Goal: Task Accomplishment & Management: Complete application form

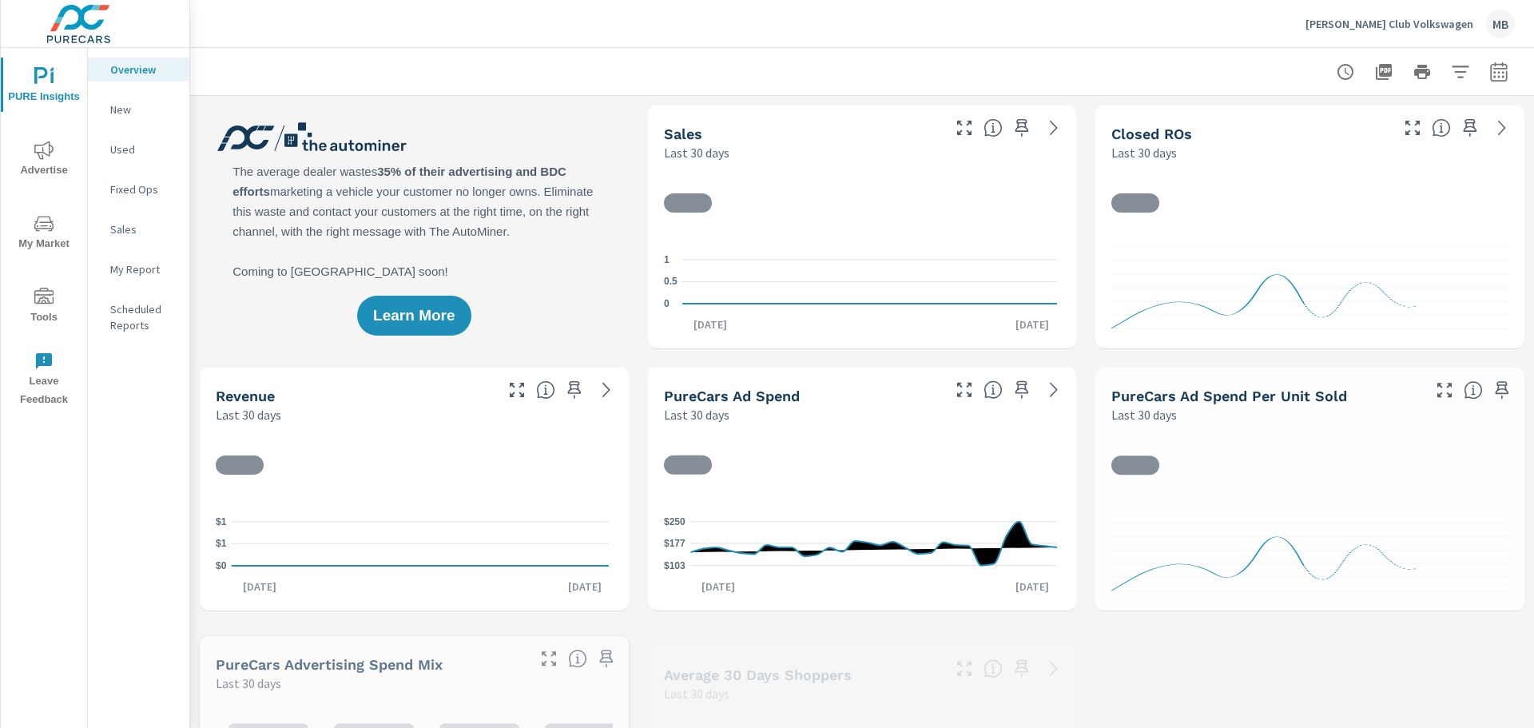
click at [42, 292] on icon "nav menu" at bounding box center [43, 297] width 19 height 19
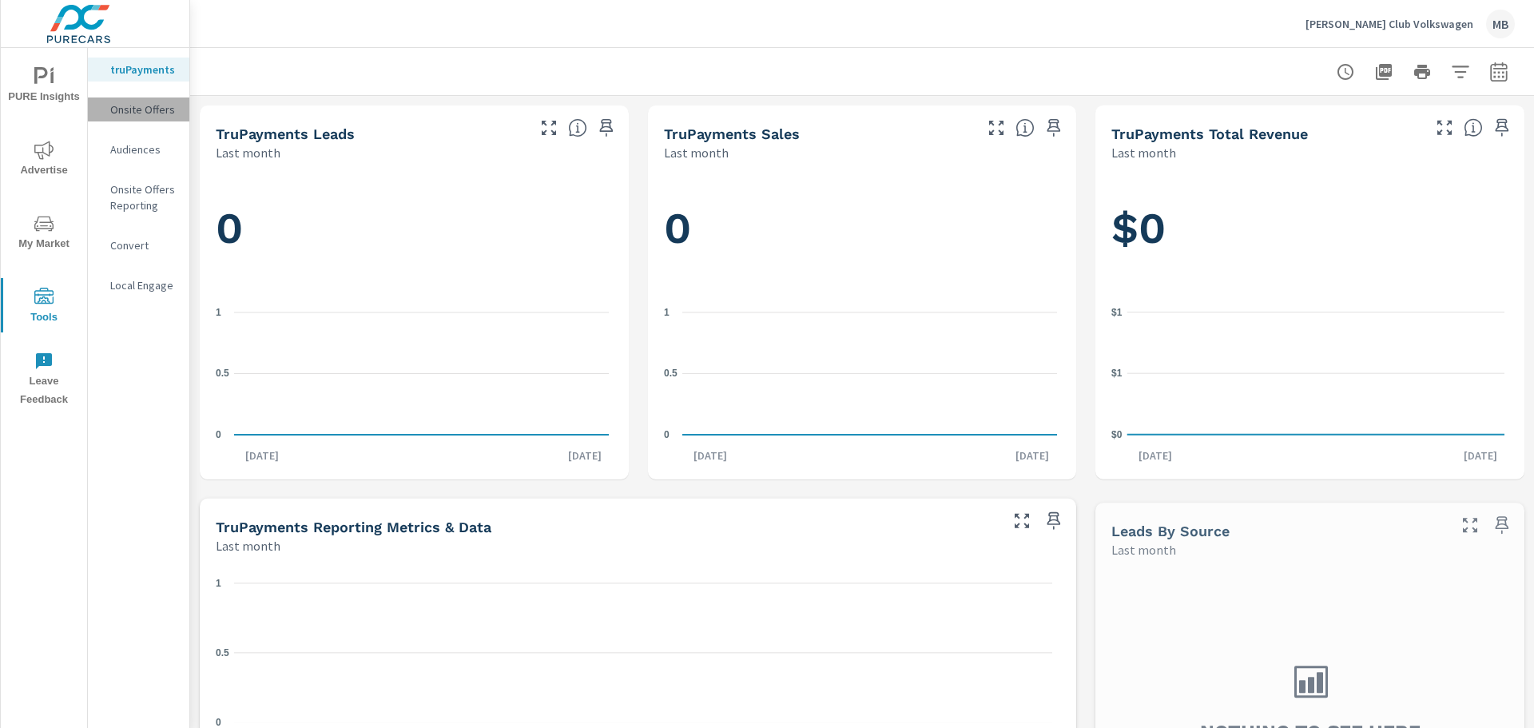
click at [163, 101] on div "Onsite Offers" at bounding box center [138, 109] width 101 height 24
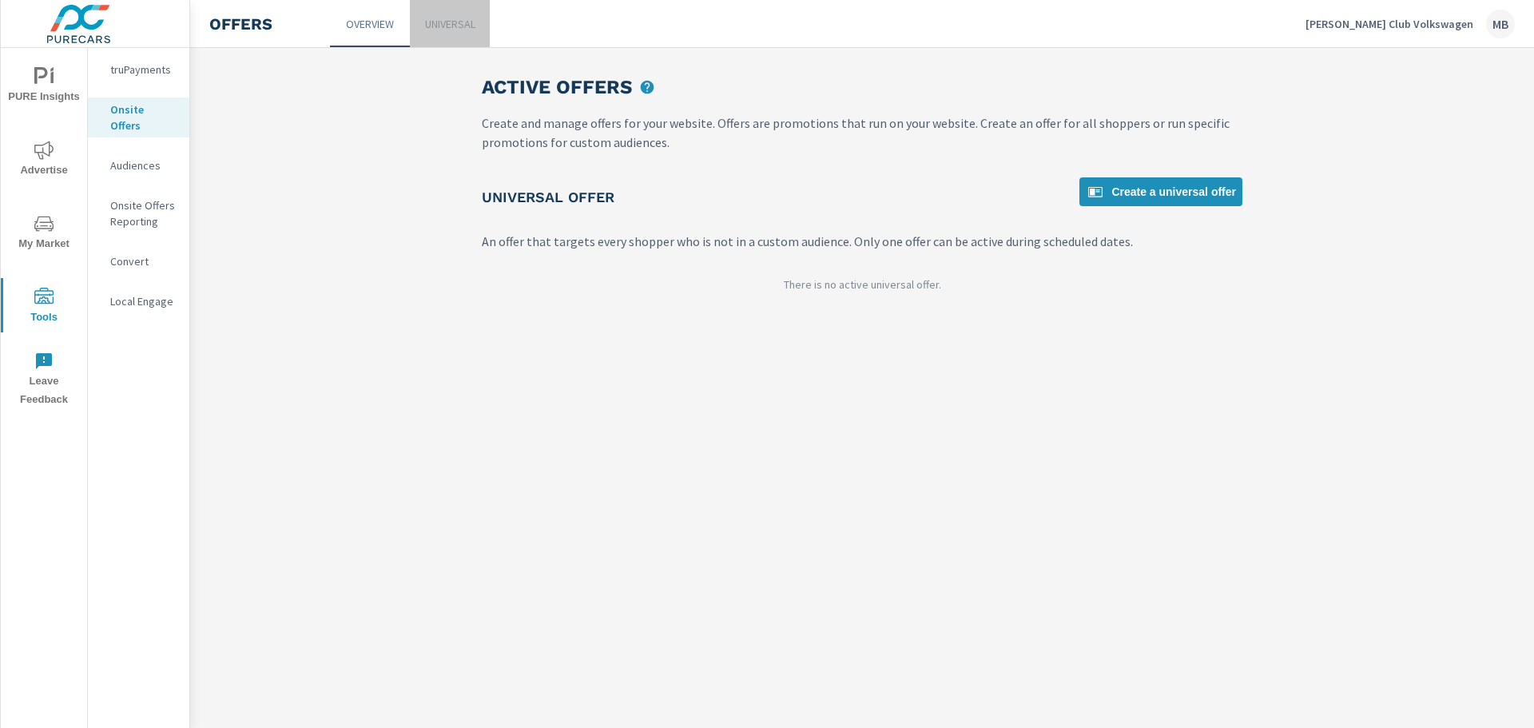
click at [480, 14] on link "Universal" at bounding box center [450, 23] width 80 height 47
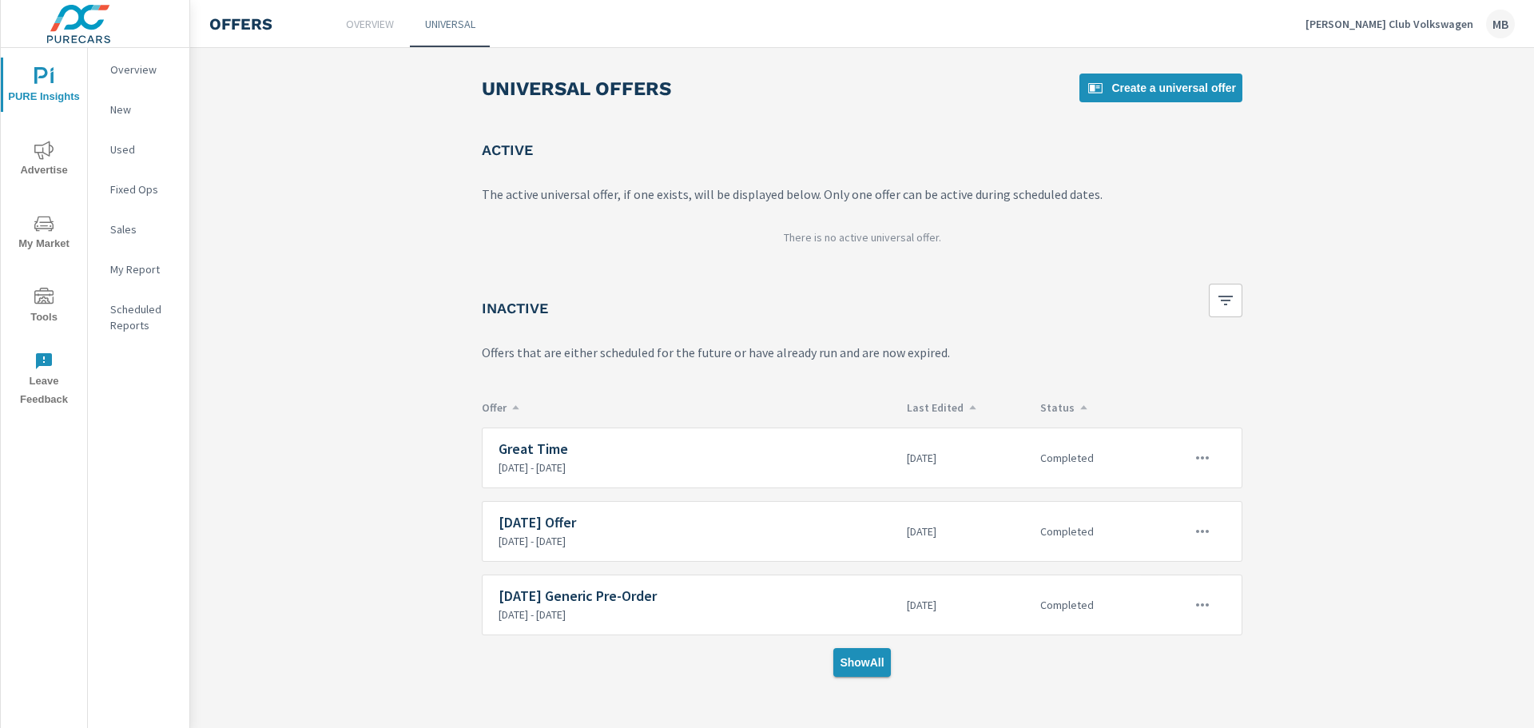
click at [870, 663] on span "Show All" at bounding box center [862, 662] width 44 height 14
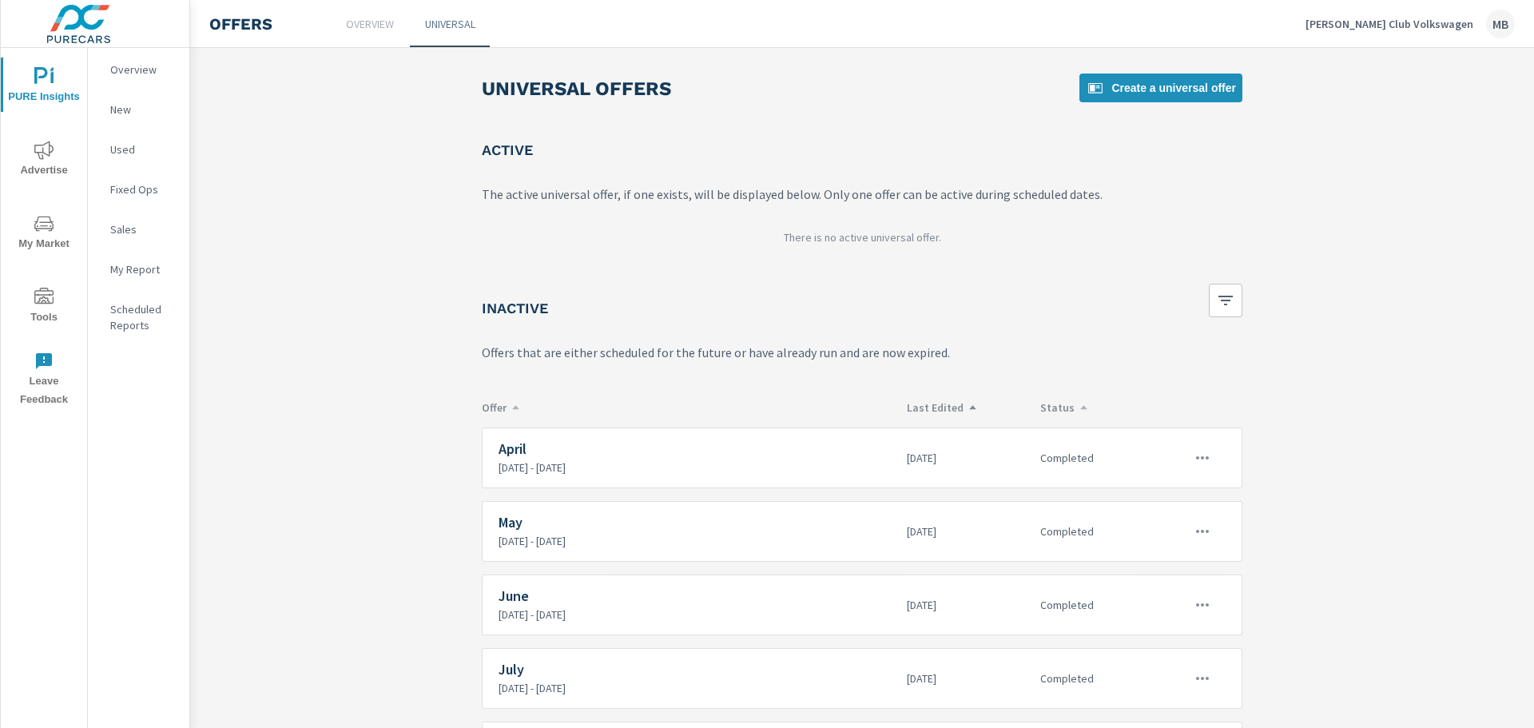
click at [944, 408] on p "Last Edited" at bounding box center [967, 407] width 121 height 14
click at [1193, 451] on icon "button" at bounding box center [1202, 457] width 19 height 19
click at [1189, 495] on link "Edit" at bounding box center [1170, 494] width 89 height 38
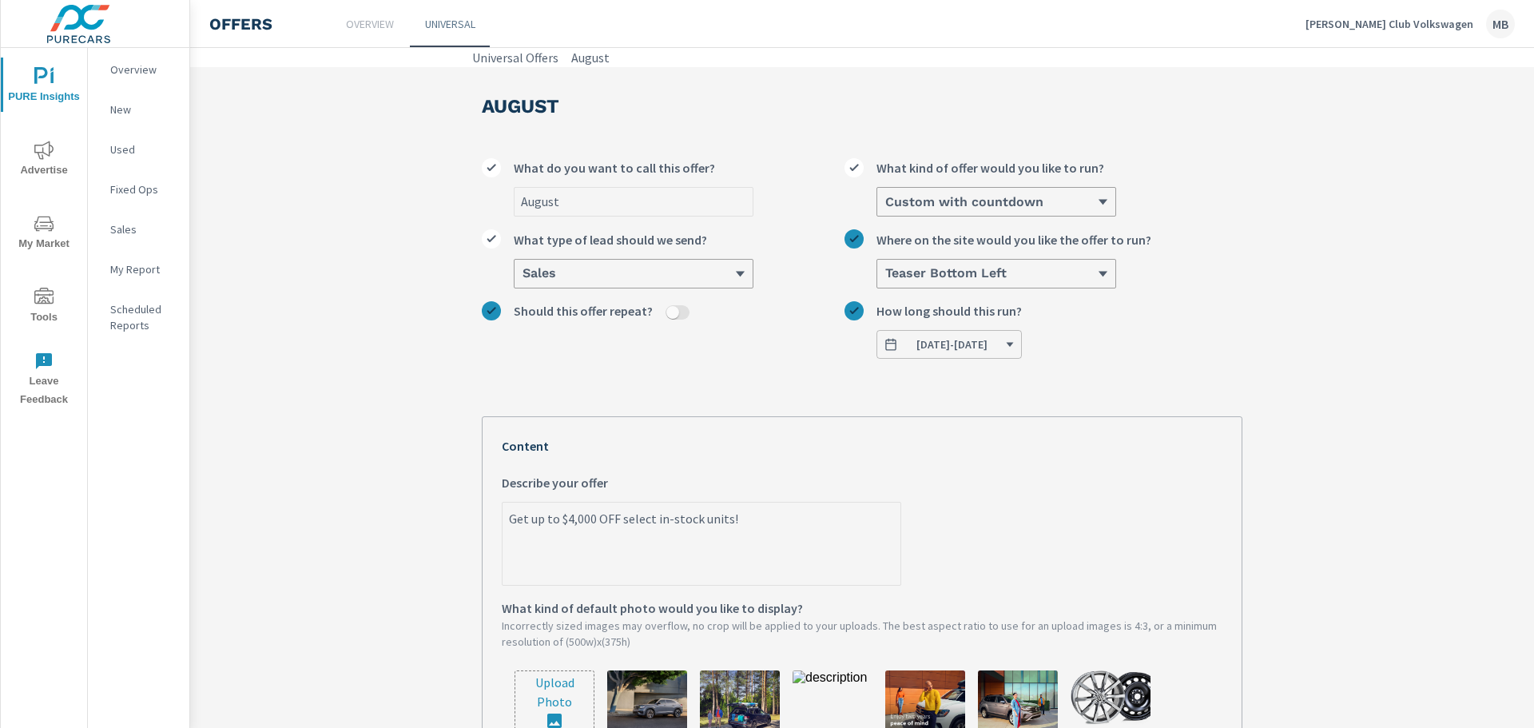
drag, startPoint x: 765, startPoint y: 527, endPoint x: 417, endPoint y: 524, distance: 347.6
click at [417, 524] on section "August August What do you want to call this offer? Custom with countdown What k…" at bounding box center [862, 630] width 1344 height 1127
type textarea "x"
click at [53, 302] on icon "nav menu" at bounding box center [43, 296] width 19 height 16
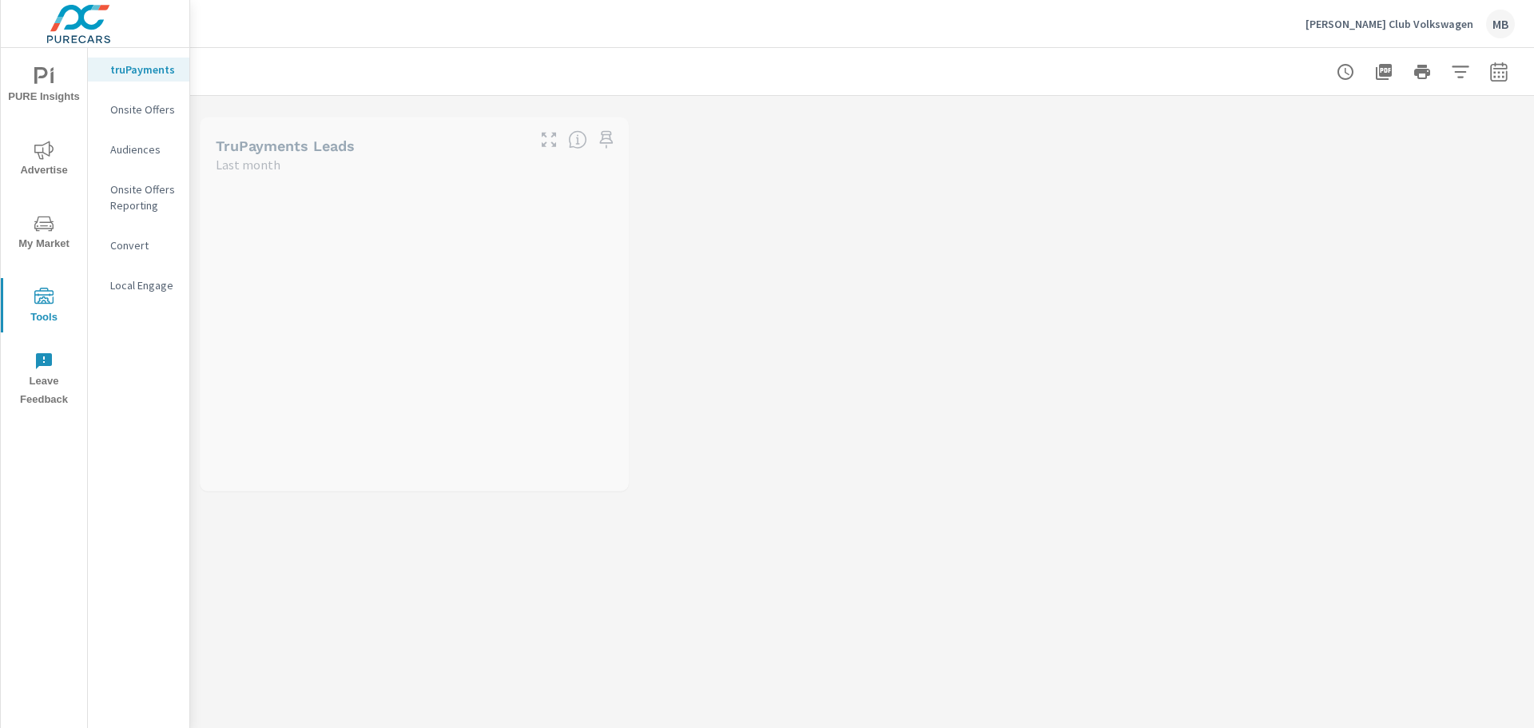
click at [145, 109] on p "Onsite Offers" at bounding box center [143, 109] width 66 height 16
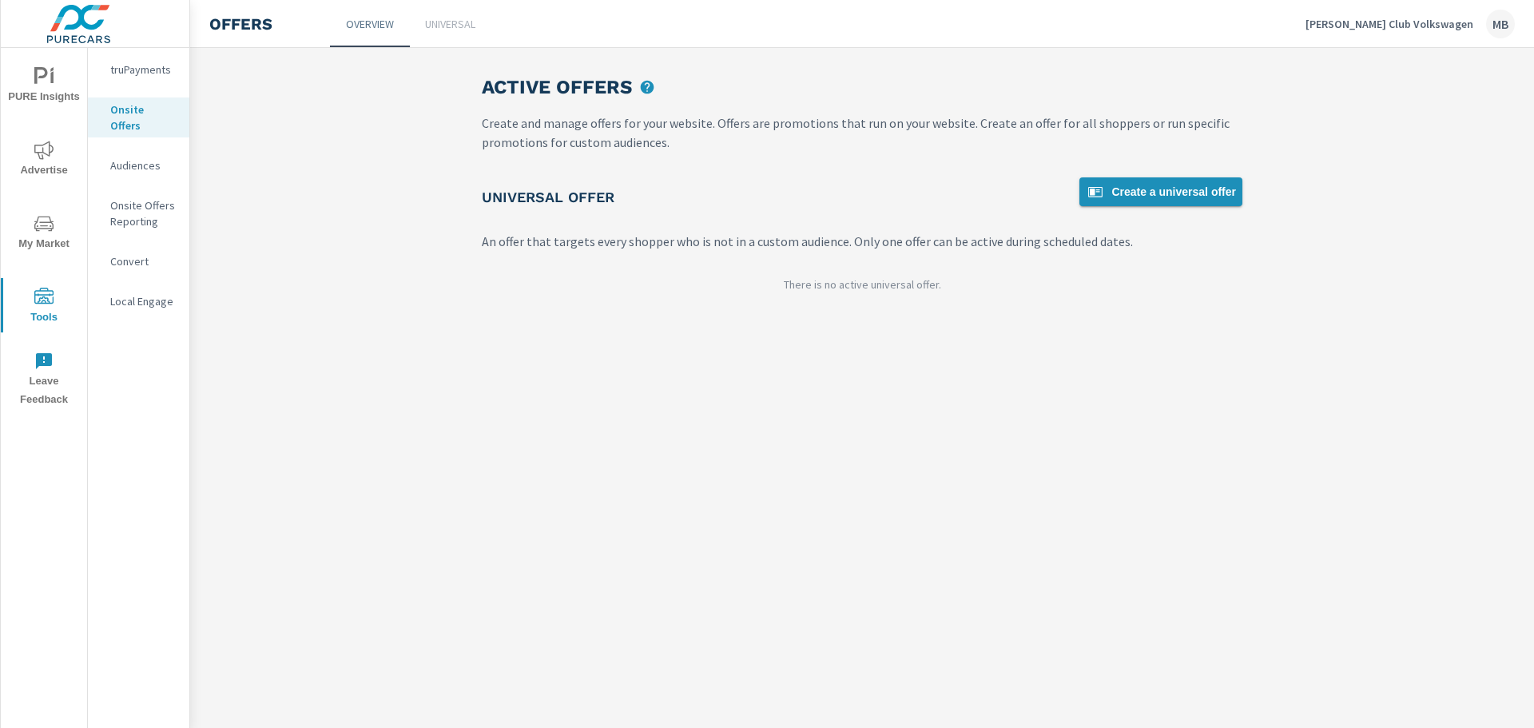
click at [1182, 191] on span "Create a universal offer" at bounding box center [1161, 191] width 150 height 19
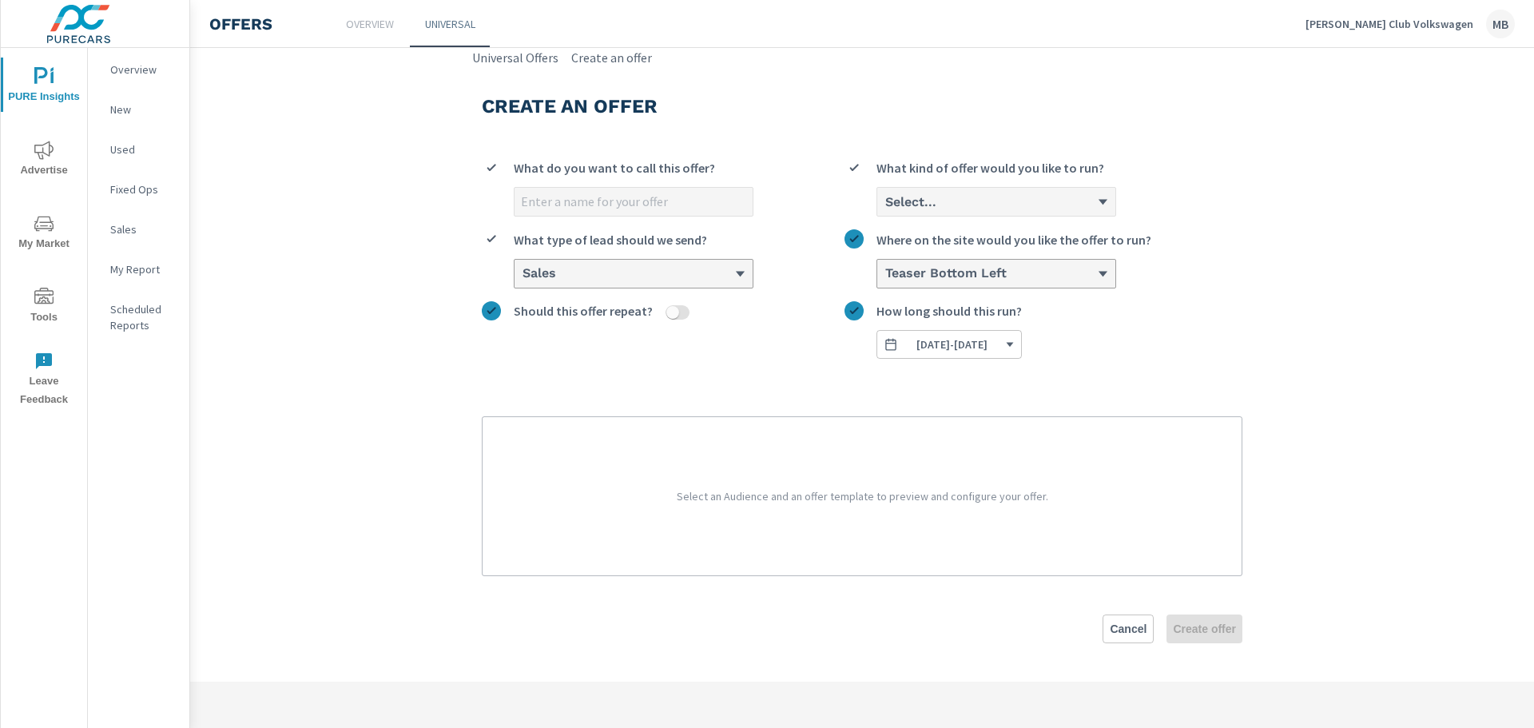
click at [669, 207] on input "What do you want to call this offer?" at bounding box center [634, 202] width 238 height 28
type input "September"
click at [956, 189] on div "Select..." at bounding box center [996, 202] width 238 height 28
click at [885, 195] on input "Select... What kind of offer would you like to run?" at bounding box center [885, 202] width 2 height 14
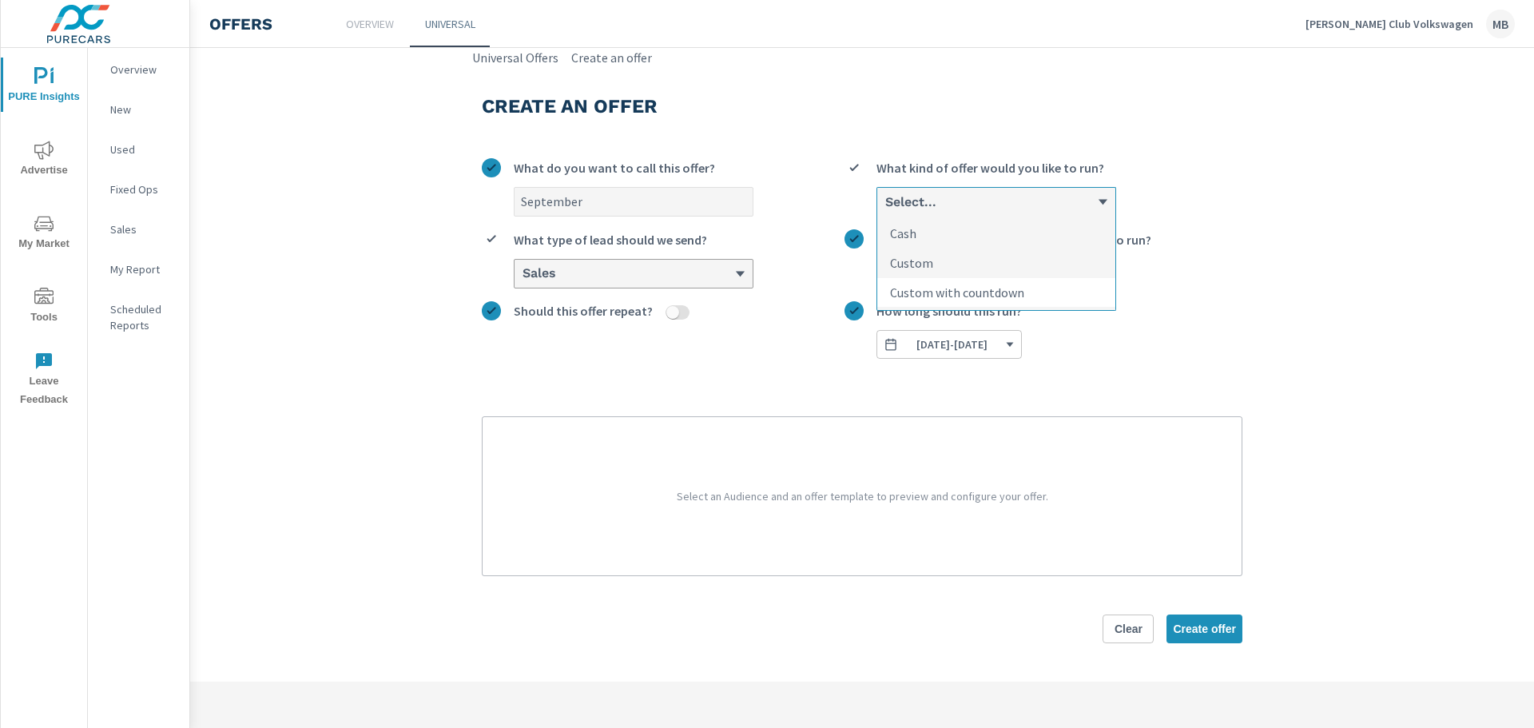
click at [958, 289] on p "Custom with countdown" at bounding box center [957, 292] width 134 height 19
click at [885, 209] on input "option Custom with countdown focused, 3 of 3. 3 results available. Use Up and D…" at bounding box center [885, 202] width 2 height 14
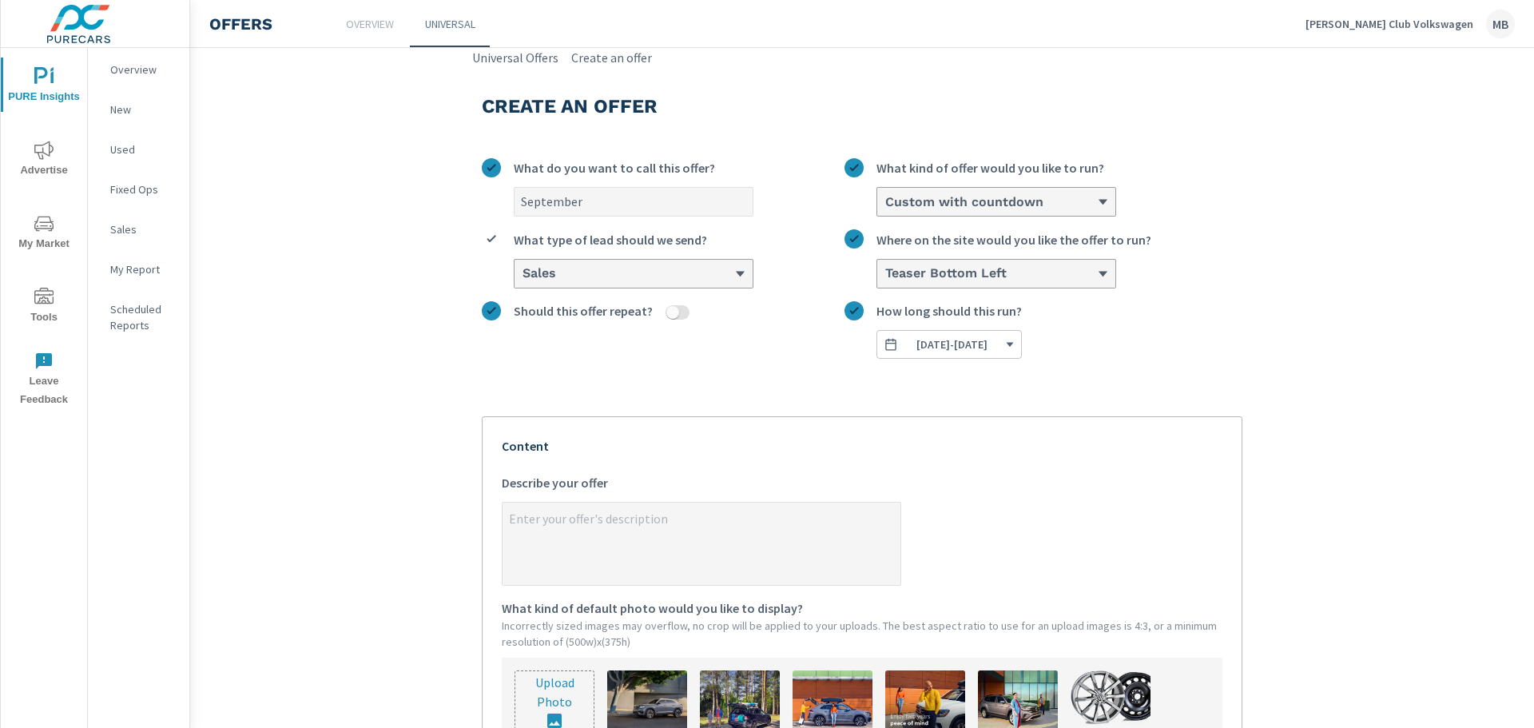
type textarea "x"
click at [703, 527] on textarea "x Describe your offer" at bounding box center [702, 545] width 398 height 80
paste textarea "Get up to $4,000 OFF select in-stock units!"
type textarea "Get up to $4,000 OFF select in-stock units!"
type textarea "x"
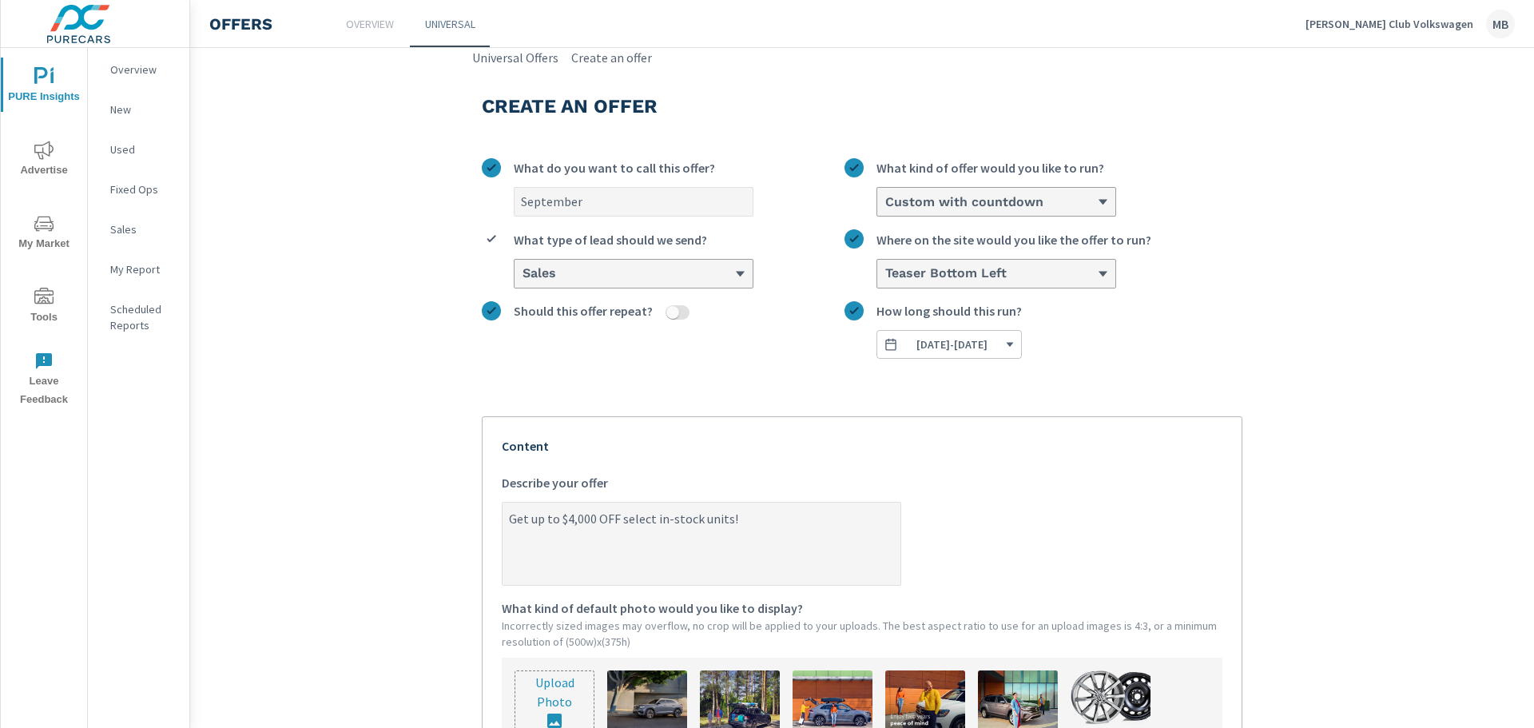
click at [564, 523] on textarea "Get up to $4,000 OFF select in-stock units!" at bounding box center [702, 545] width 398 height 80
type textarea "Get up to $,000 OFF select in-stock units!"
type textarea "x"
type textarea "Get up to $5,000 OFF select in-stock units!"
type textarea "x"
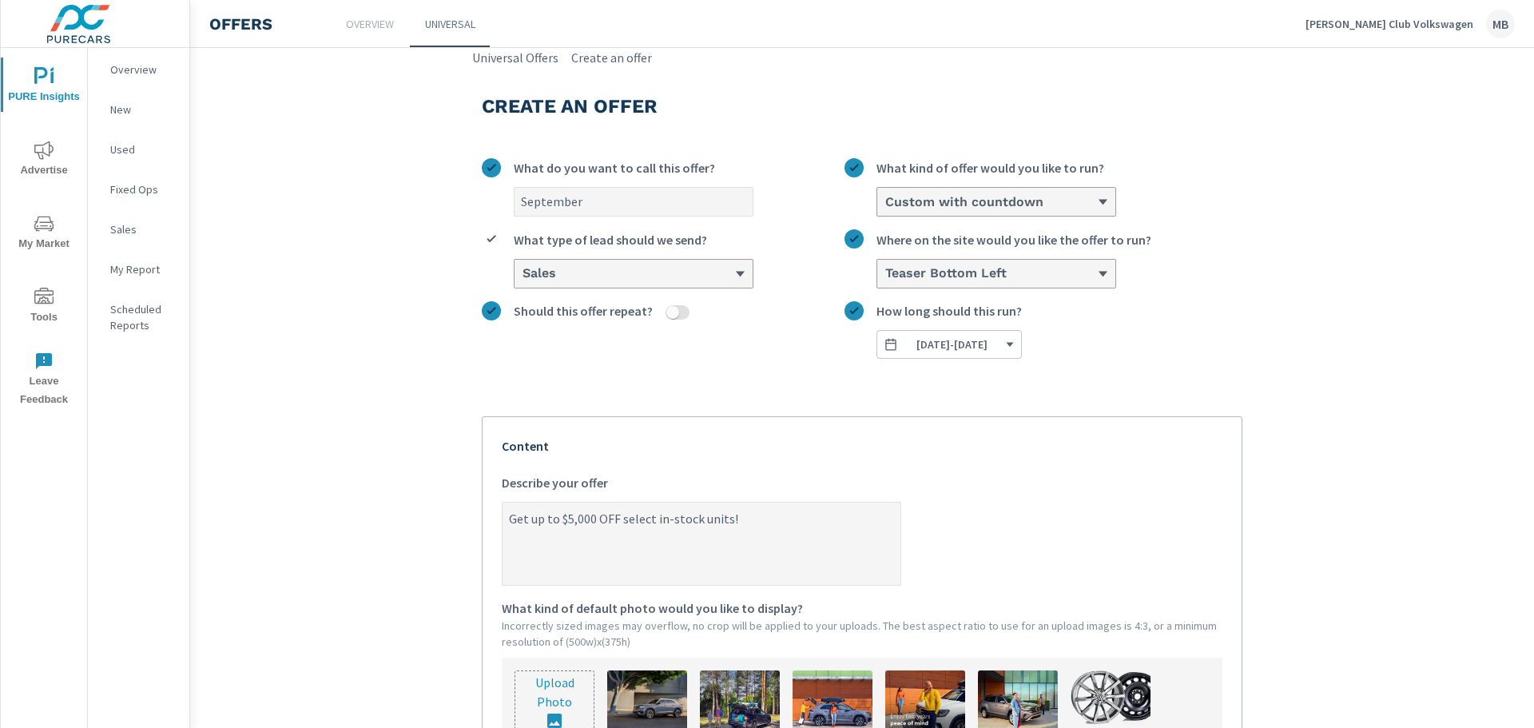
scroll to position [240, 0]
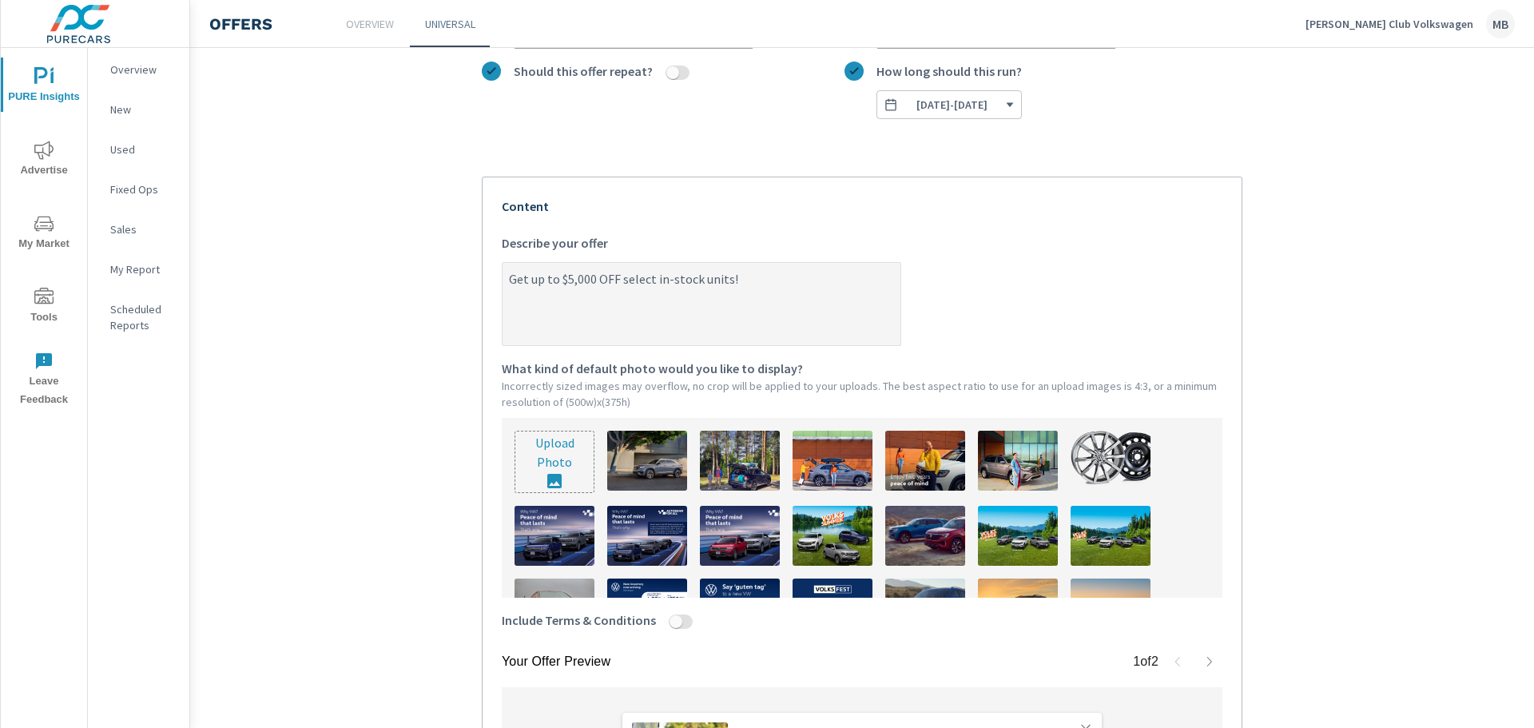
type textarea "Get up to $5,000 OFF select in-stock units!"
type textarea "x"
click at [547, 462] on input "file" at bounding box center [554, 461] width 78 height 61
type input "C:\fakepath\Onsite Offer (Exact size) (6).png"
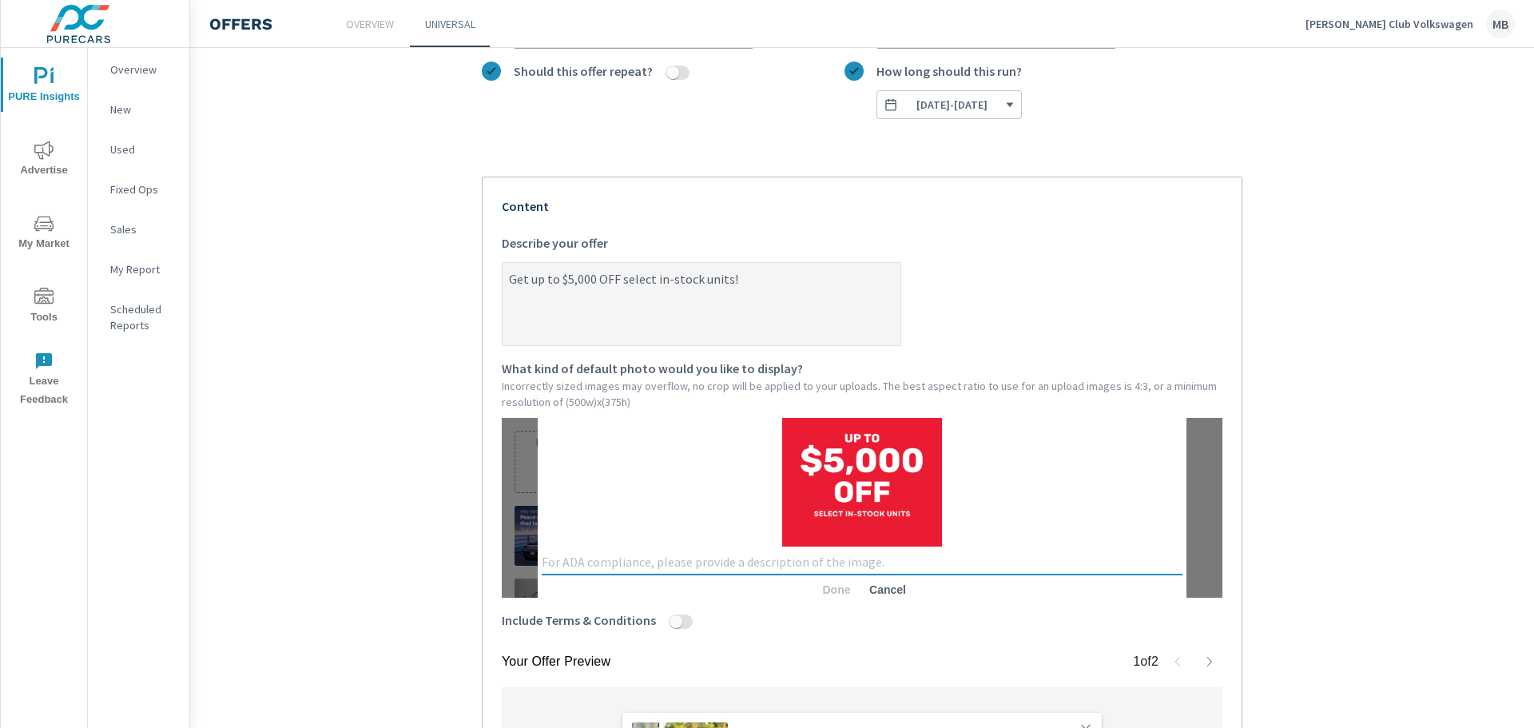
click at [753, 556] on textarea at bounding box center [862, 562] width 641 height 15
type textarea "$5000 off"
click at [821, 600] on button "Done" at bounding box center [836, 589] width 51 height 29
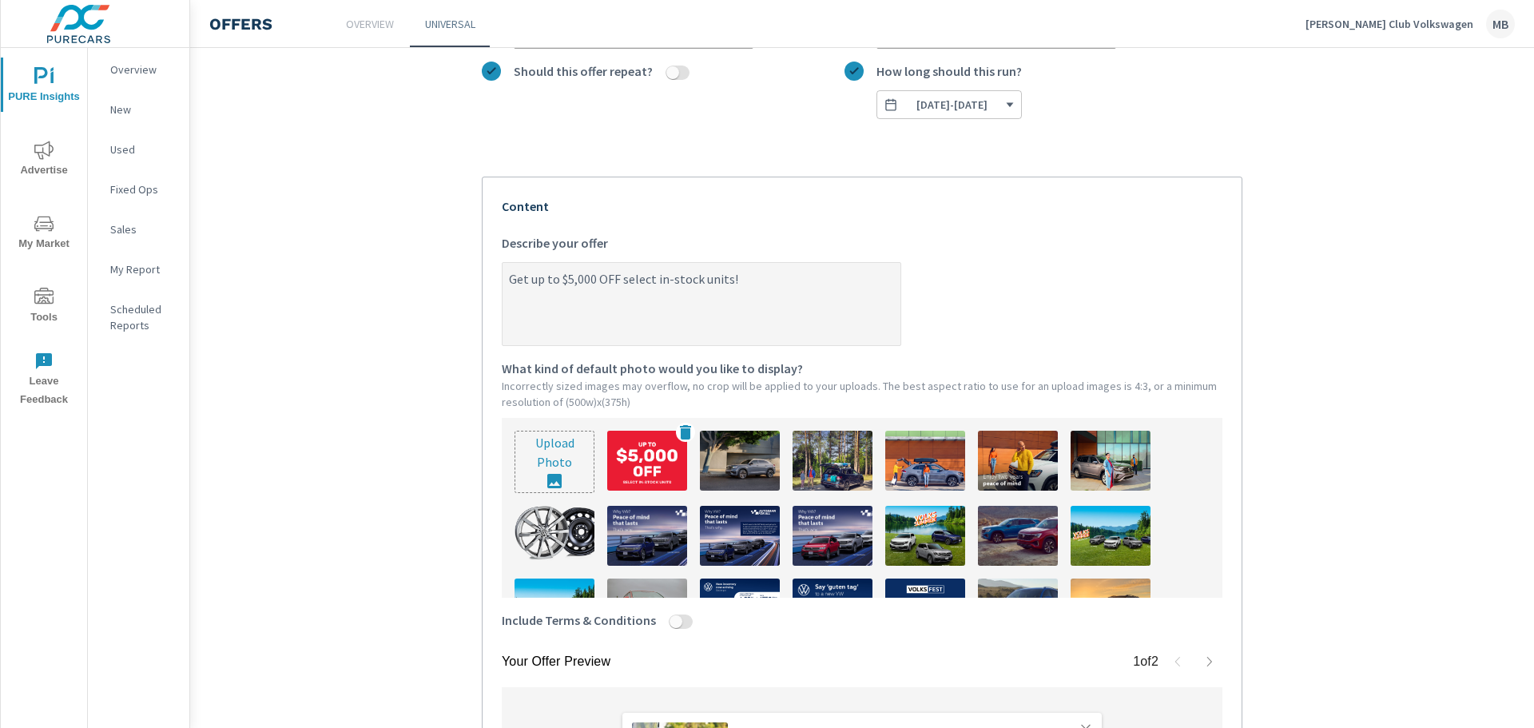
click at [656, 484] on img at bounding box center [647, 461] width 80 height 60
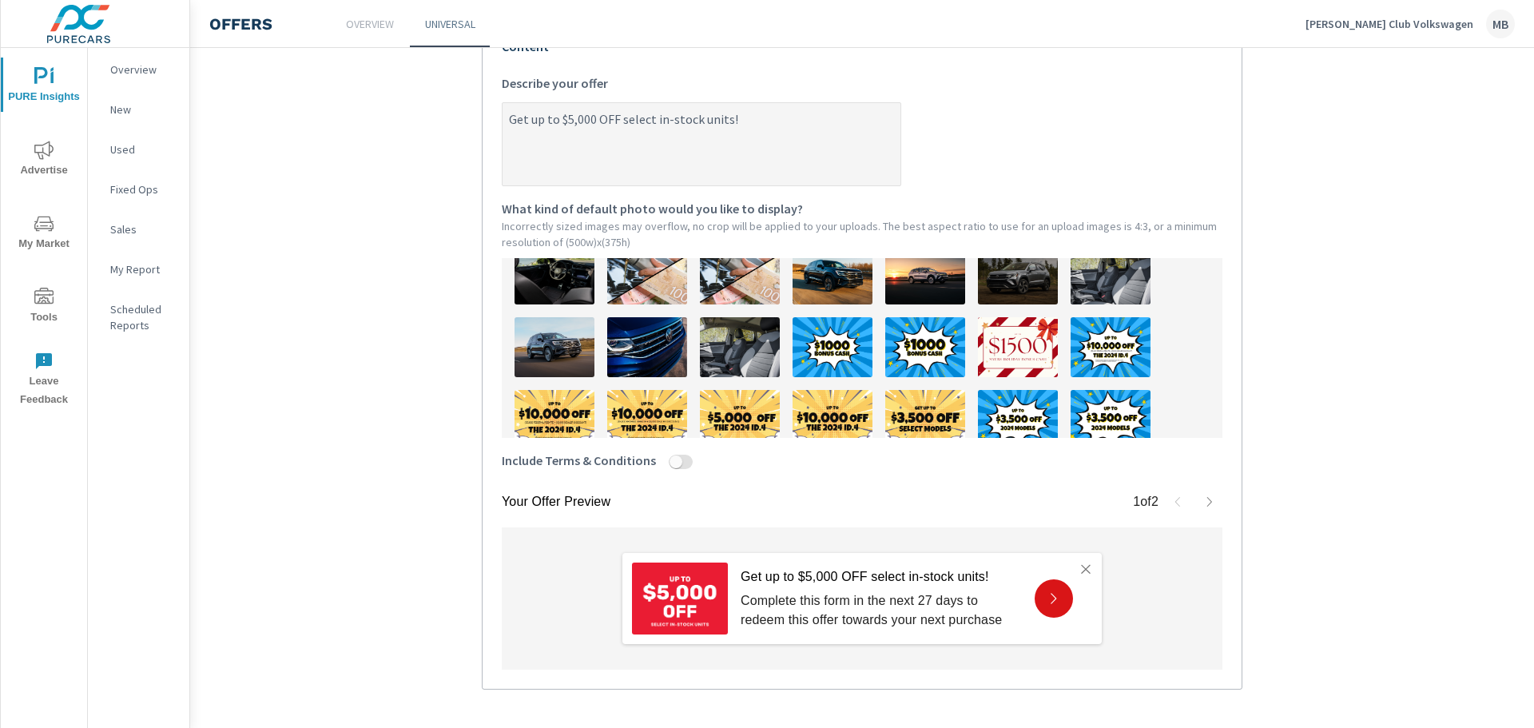
scroll to position [470, 0]
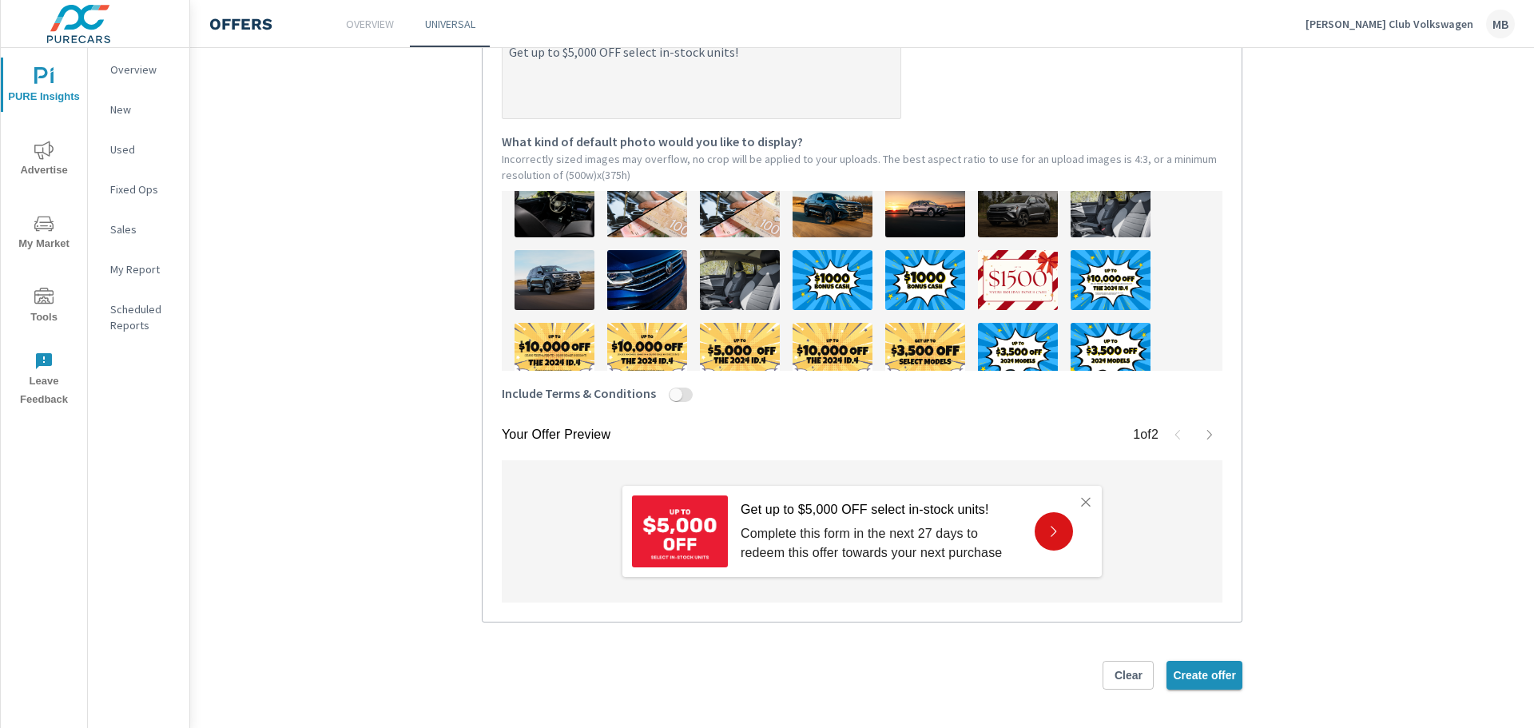
click at [1214, 671] on span "Create offer" at bounding box center [1204, 675] width 63 height 14
type textarea "x"
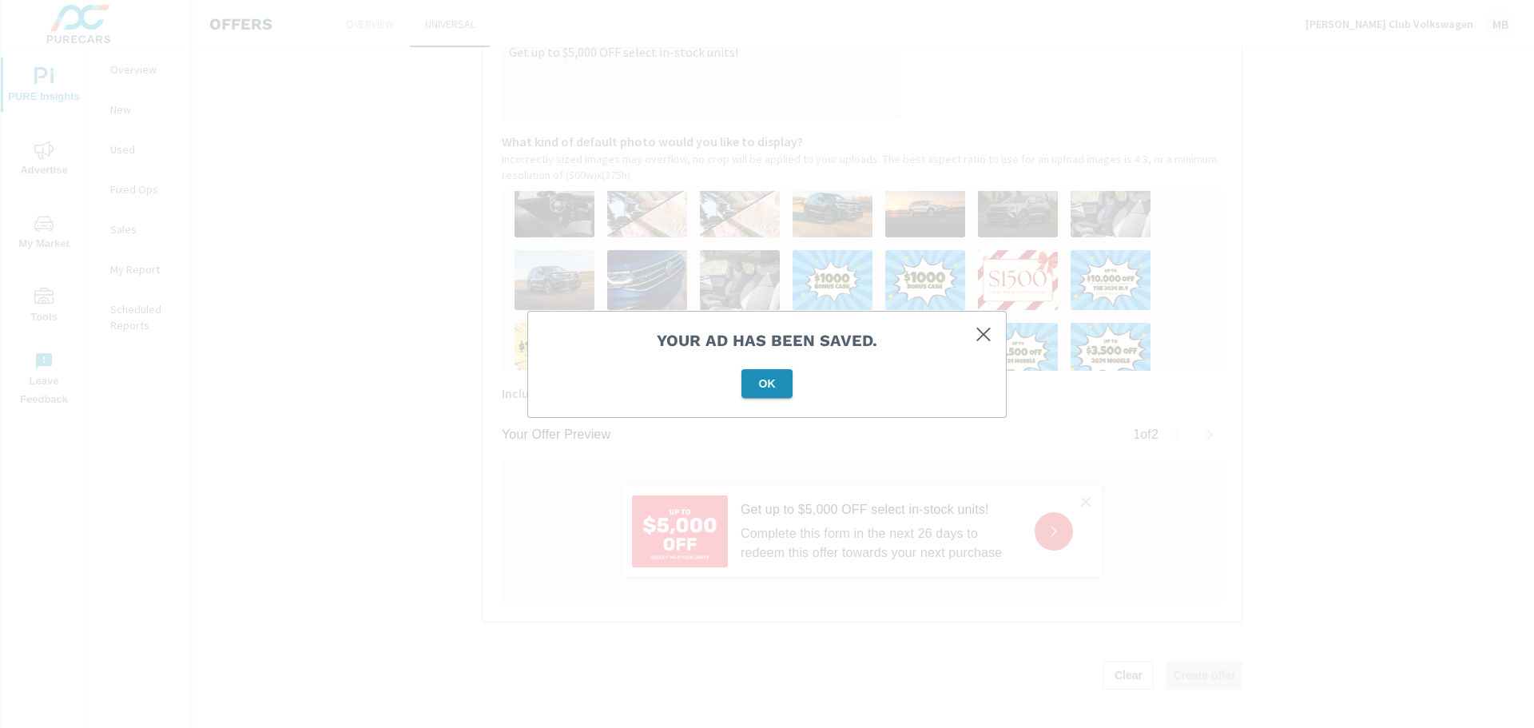
click at [784, 390] on span "OK" at bounding box center [767, 383] width 38 height 14
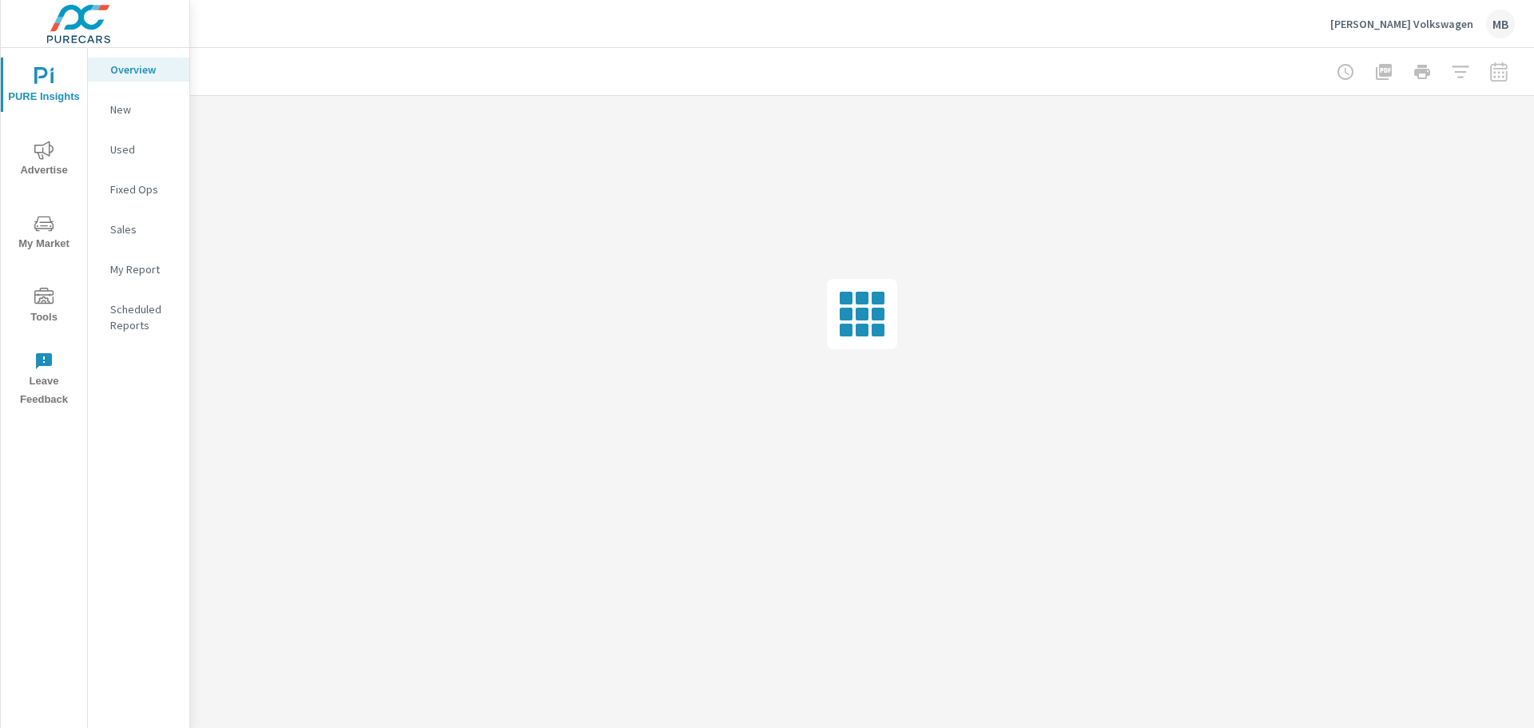
click at [26, 308] on span "Tools" at bounding box center [44, 307] width 77 height 39
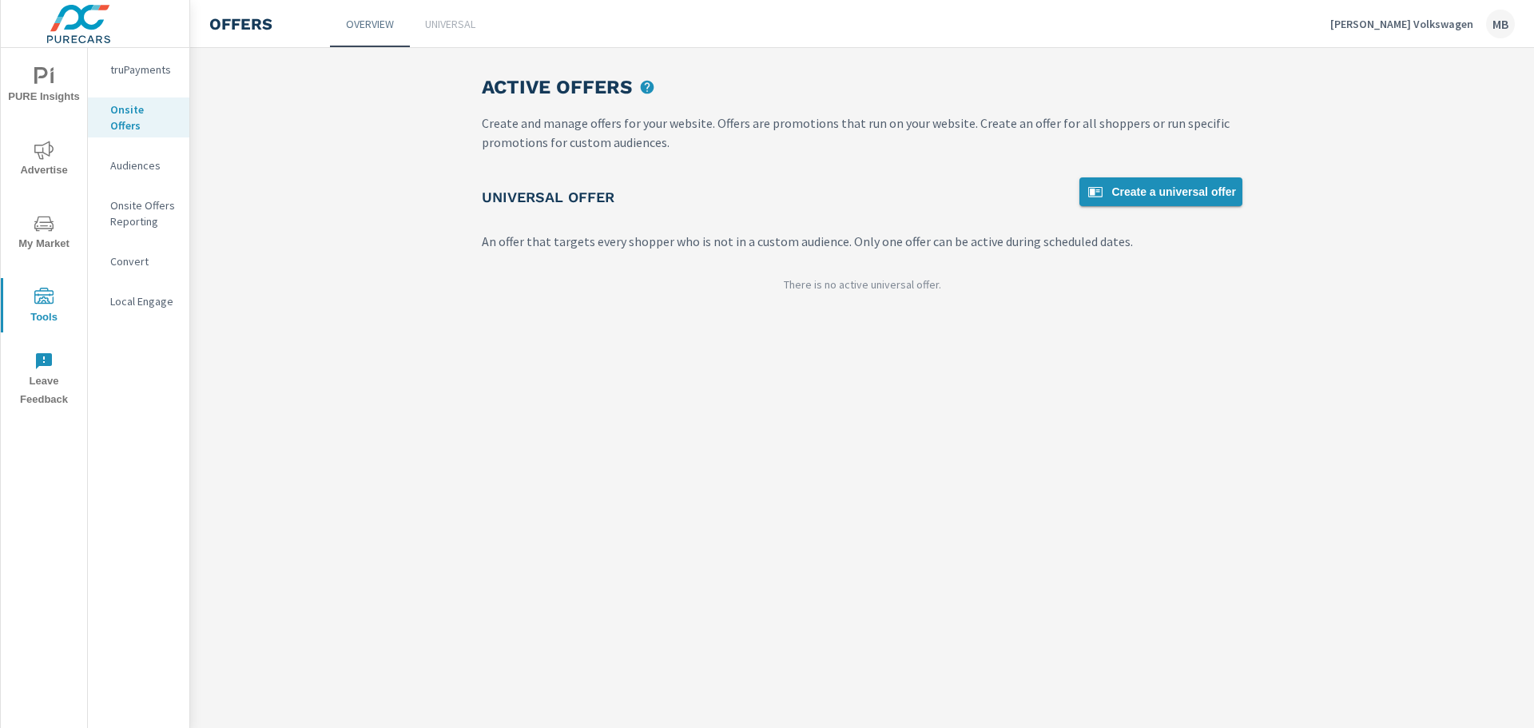
click at [1156, 196] on span "Create a universal offer" at bounding box center [1161, 191] width 150 height 19
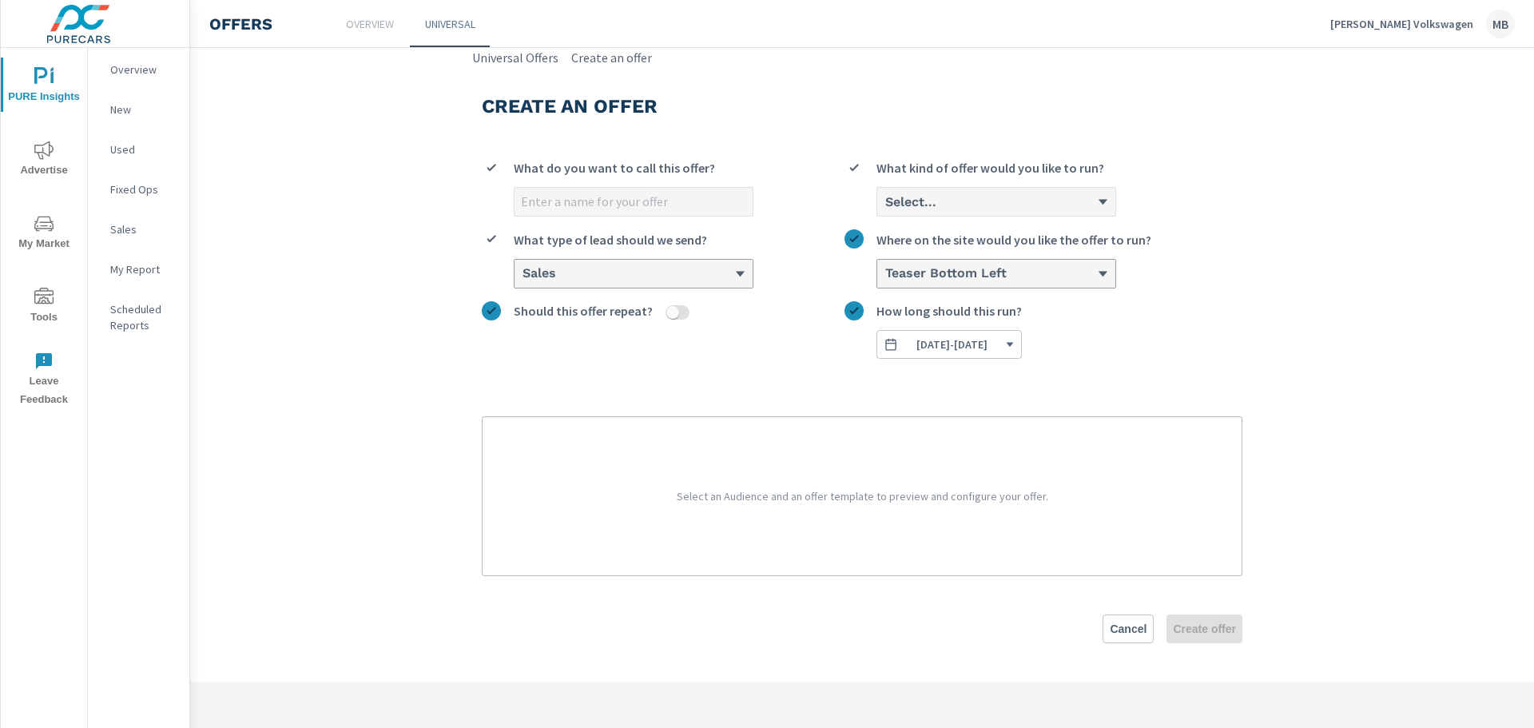
click at [579, 185] on div "What do you want to call this offer?" at bounding box center [634, 172] width 240 height 29
click at [579, 188] on input "What do you want to call this offer?" at bounding box center [634, 202] width 238 height 28
click at [582, 201] on input "What do you want to call this offer?" at bounding box center [634, 202] width 238 height 28
type input "September"
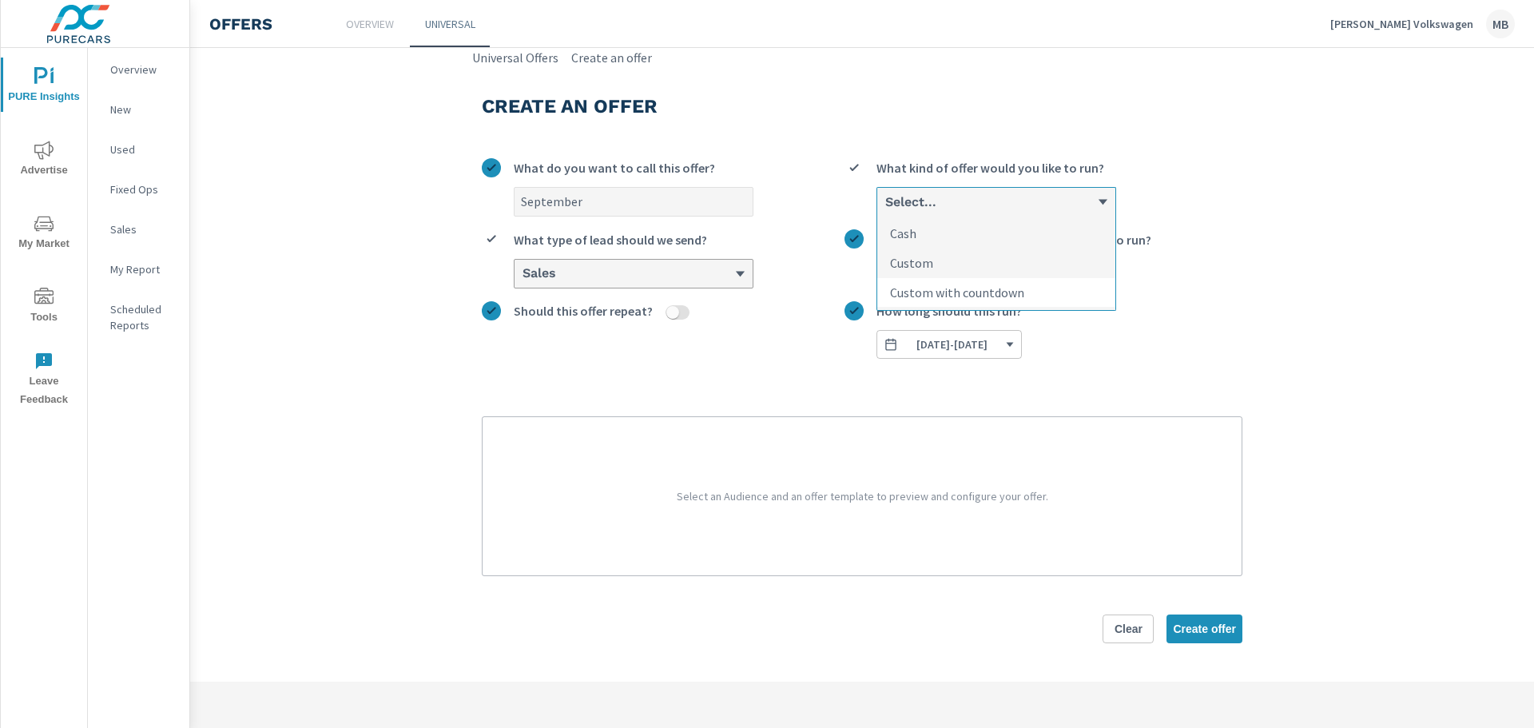
click at [952, 296] on p "Custom with countdown" at bounding box center [957, 292] width 134 height 19
click at [885, 209] on input "option Custom with countdown focused, 3 of 3. 3 results available. Use Up and D…" at bounding box center [885, 202] width 2 height 14
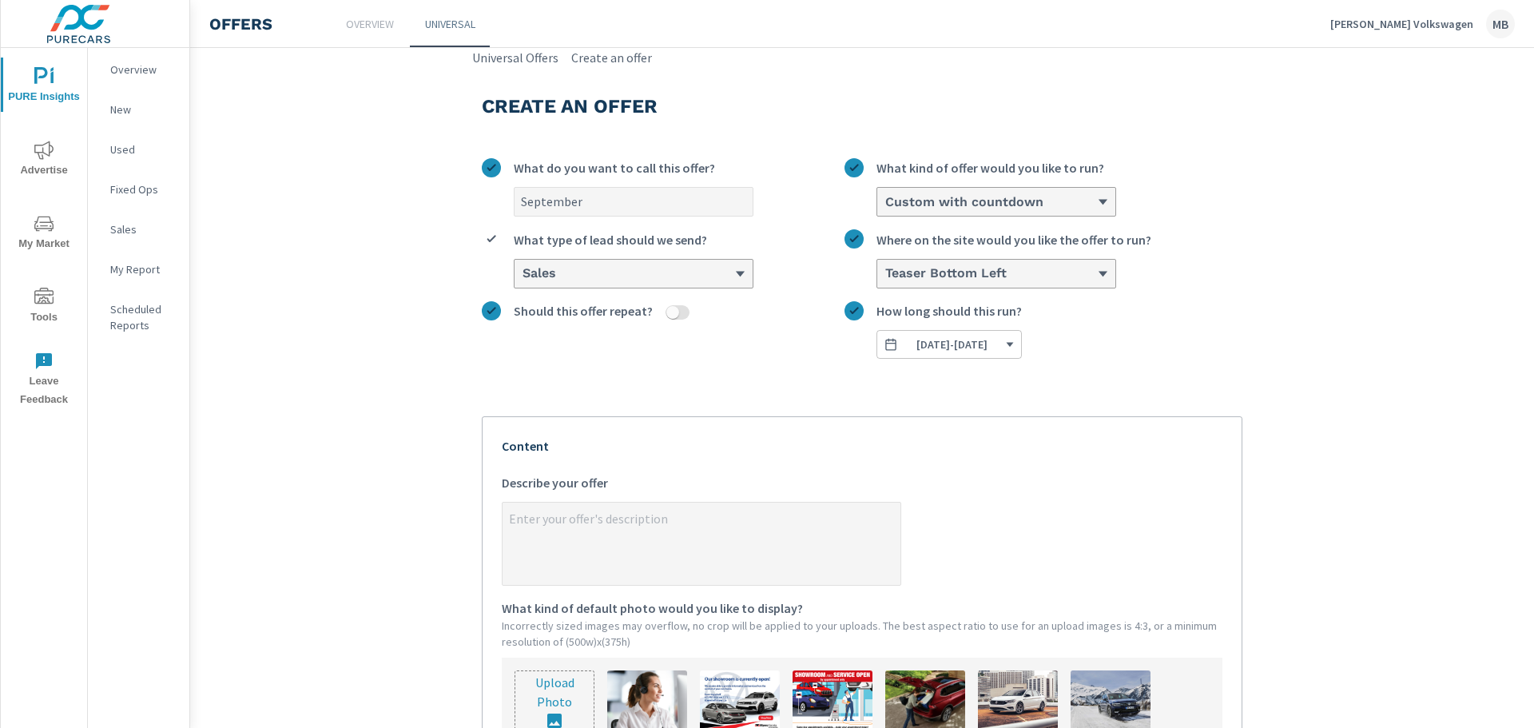
type textarea "x"
click at [610, 534] on textarea "x Describe your offer" at bounding box center [702, 545] width 398 height 80
paste textarea "Get up to $4,000 OFF select in-stock units!"
type textarea "Get up to $4,000 OFF select in-stock units!"
type textarea "x"
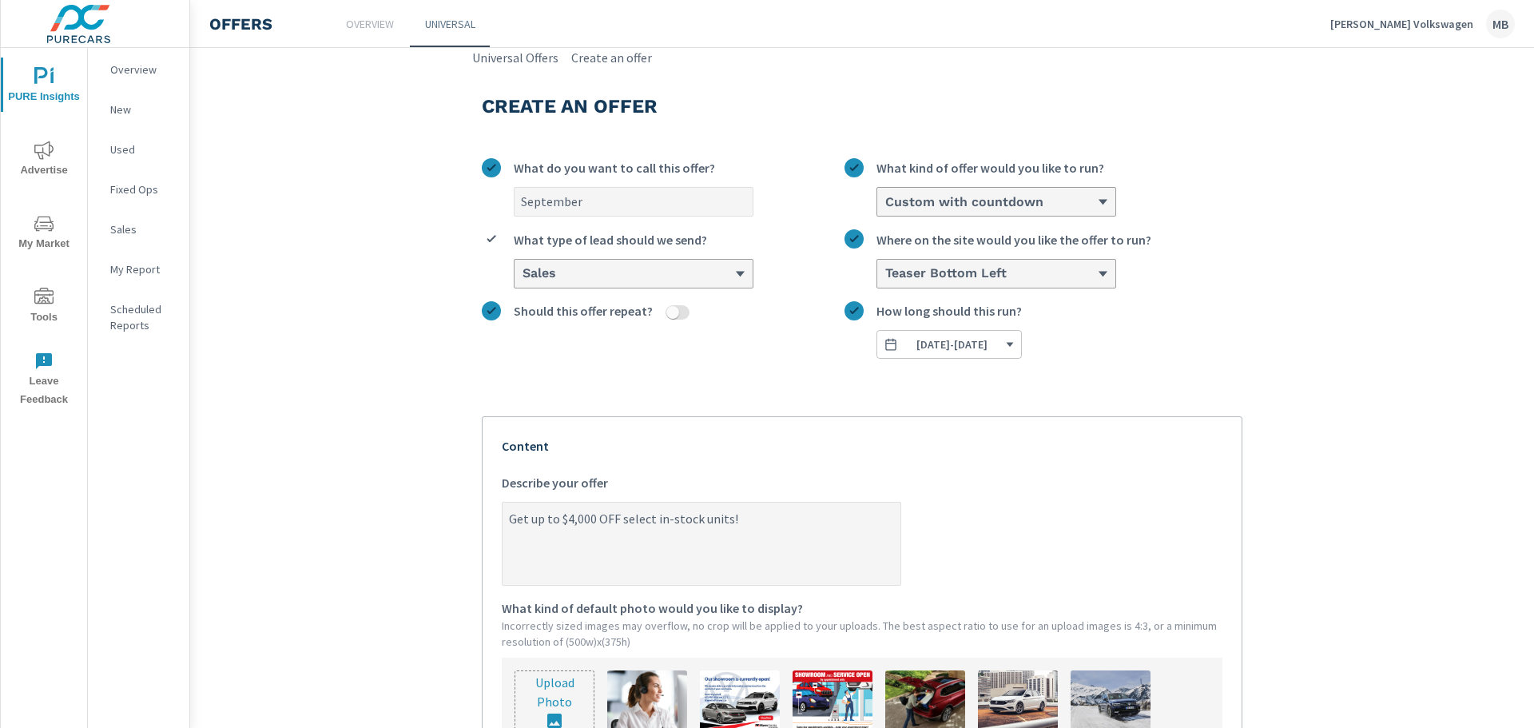
click at [580, 520] on textarea "Get up to $4,000 OFF select in-stock units!" at bounding box center [702, 545] width 398 height 80
type textarea "Get up to $4,00 OFF select in-stock units!"
type textarea "x"
type textarea "Get up to $4,500 OFF select in-stock units!"
type textarea "x"
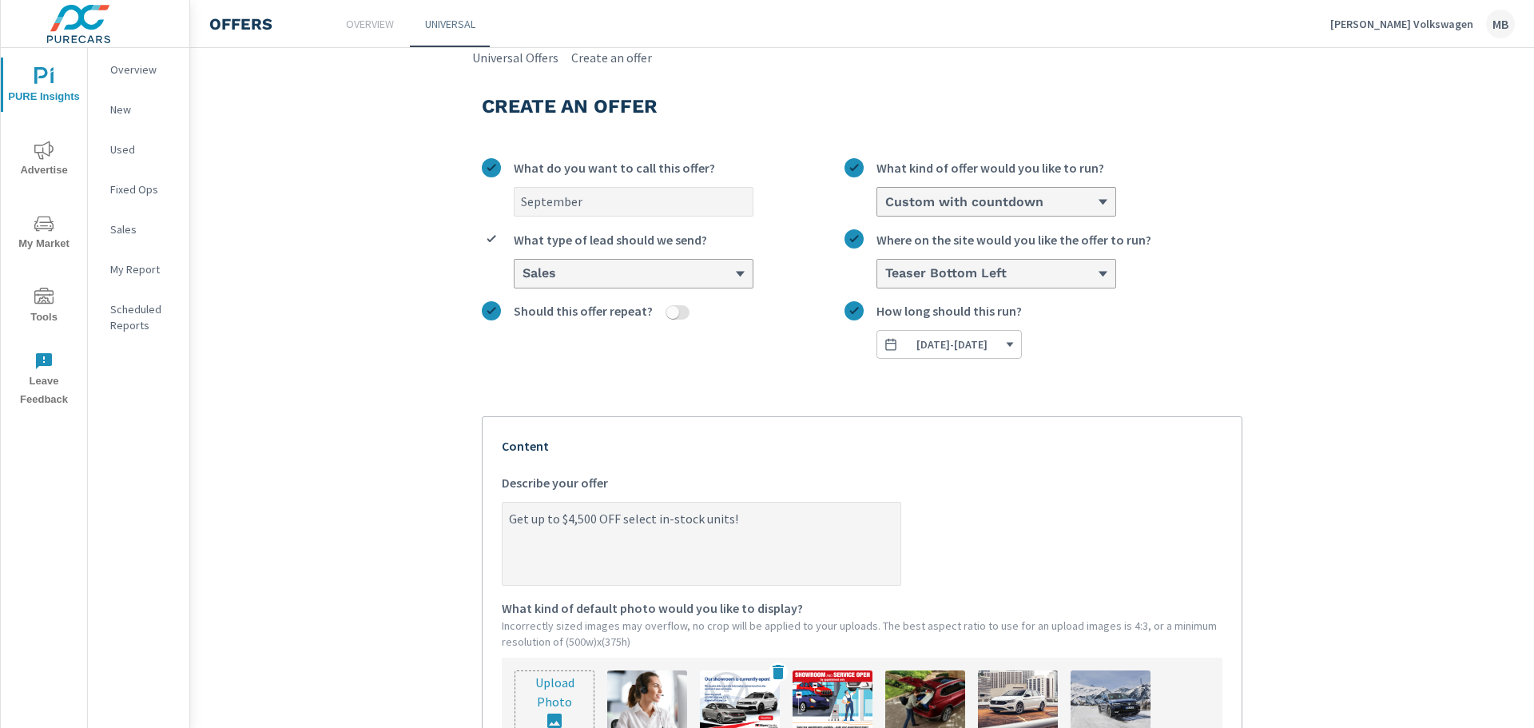
scroll to position [320, 0]
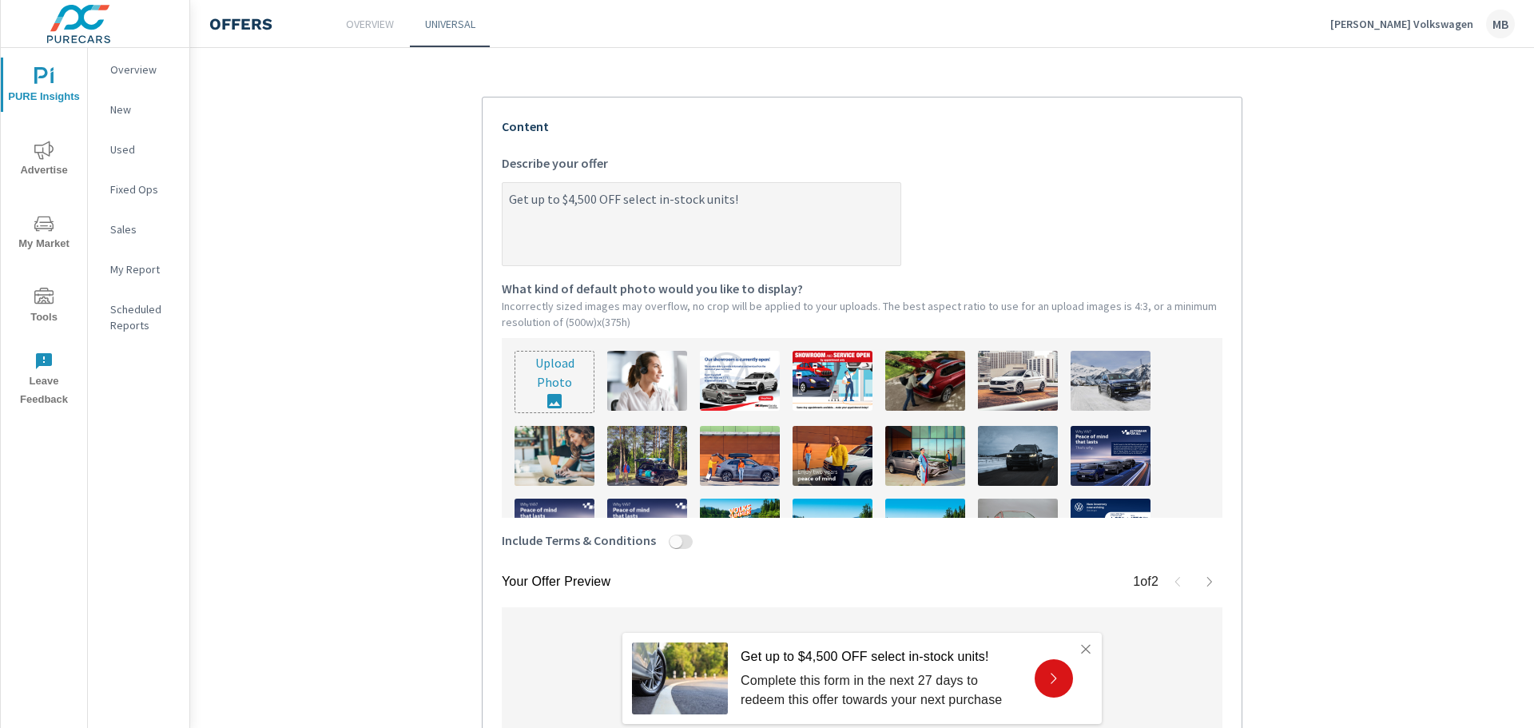
type textarea "Get up to $4,500 OFF select in-stock units!"
type textarea "x"
click at [553, 402] on input "file" at bounding box center [554, 382] width 78 height 61
type input "C:\fakepath\Onsite Offer (Exact size) (10).png"
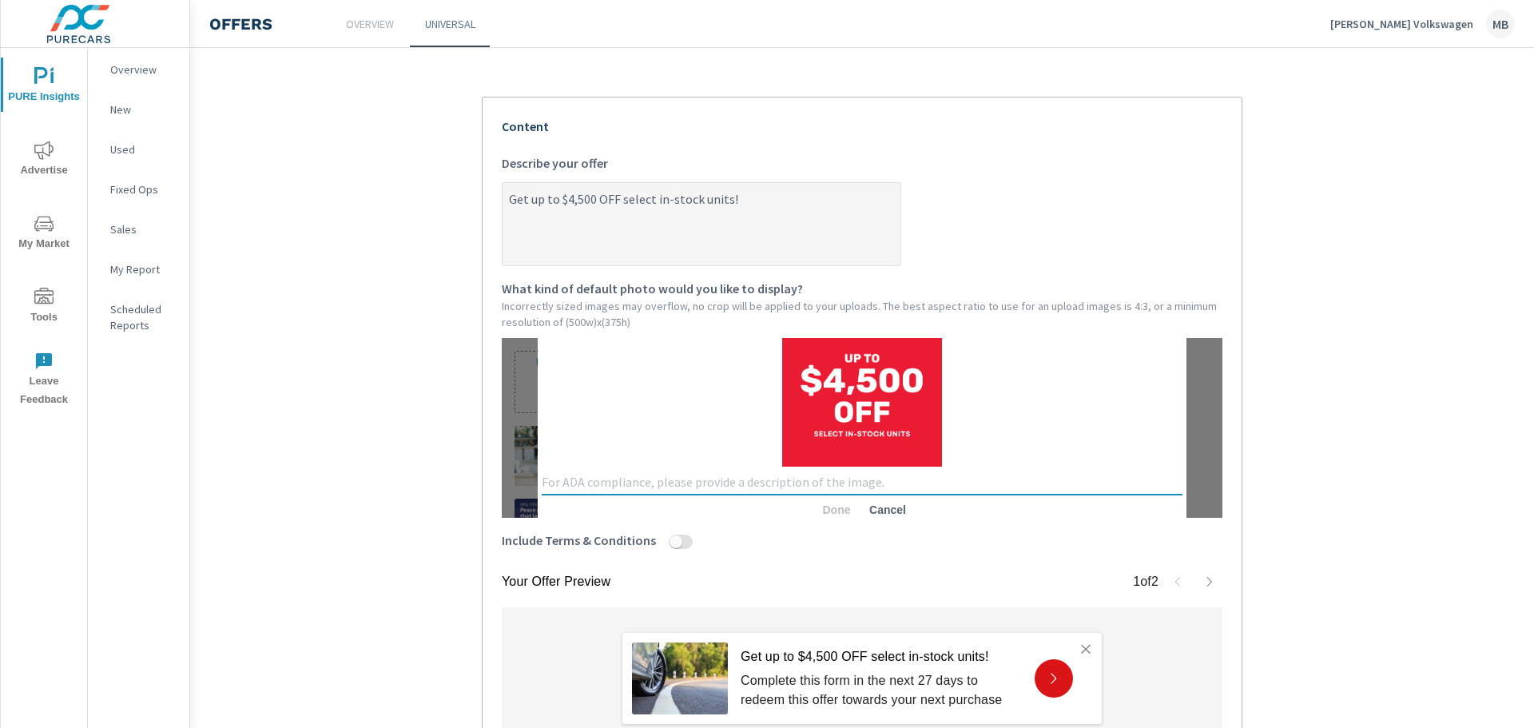
click at [928, 490] on textarea at bounding box center [862, 482] width 641 height 15
type textarea "$4500 off"
click at [840, 509] on span "Done" at bounding box center [836, 510] width 38 height 14
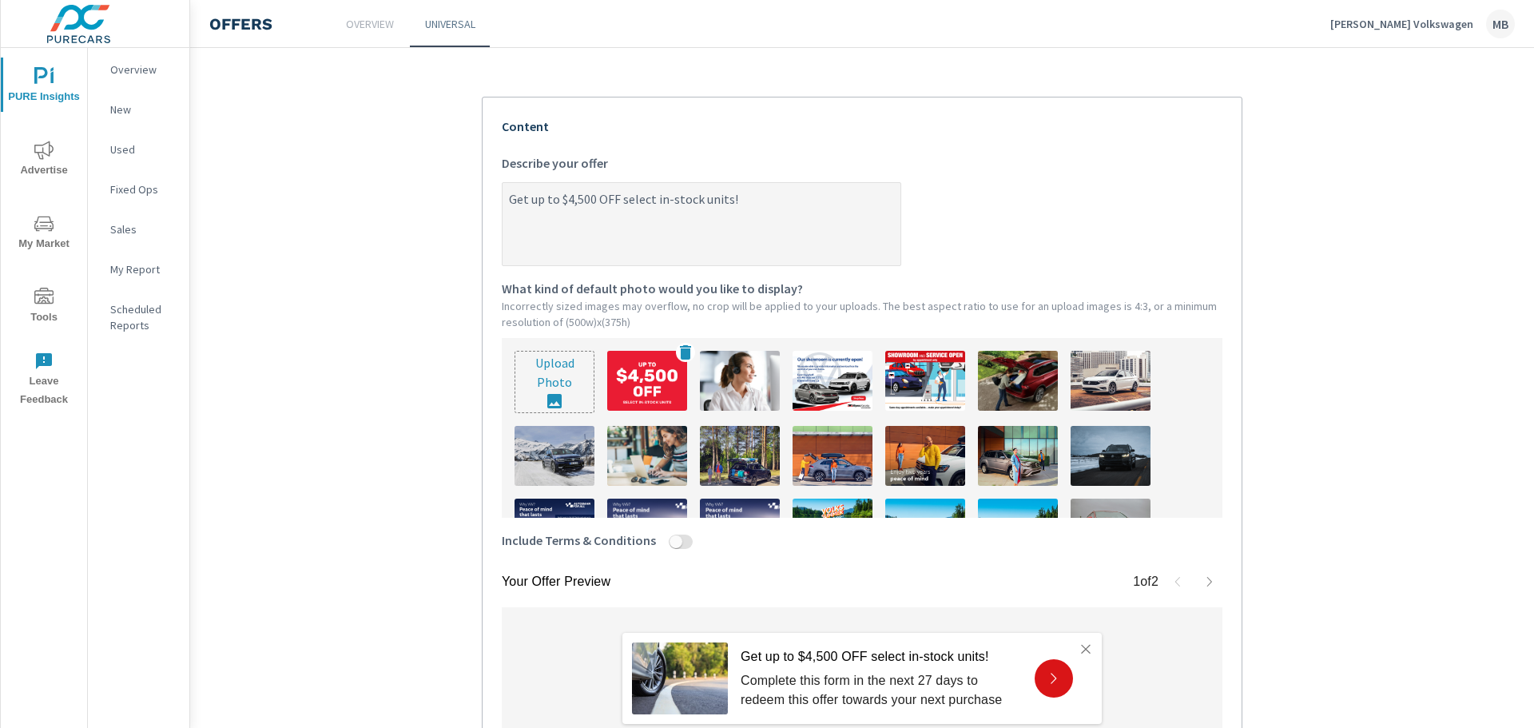
click at [664, 397] on img at bounding box center [647, 381] width 80 height 60
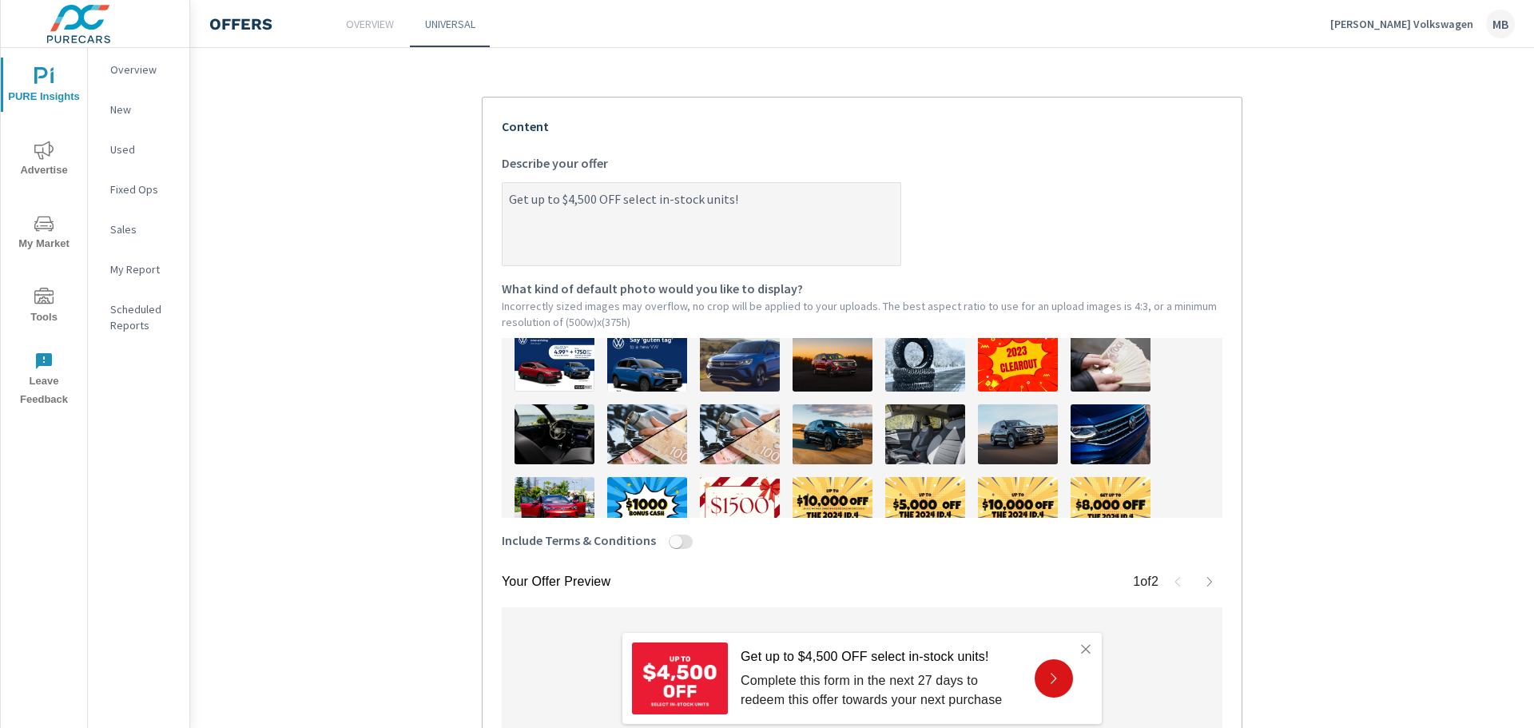
scroll to position [470, 0]
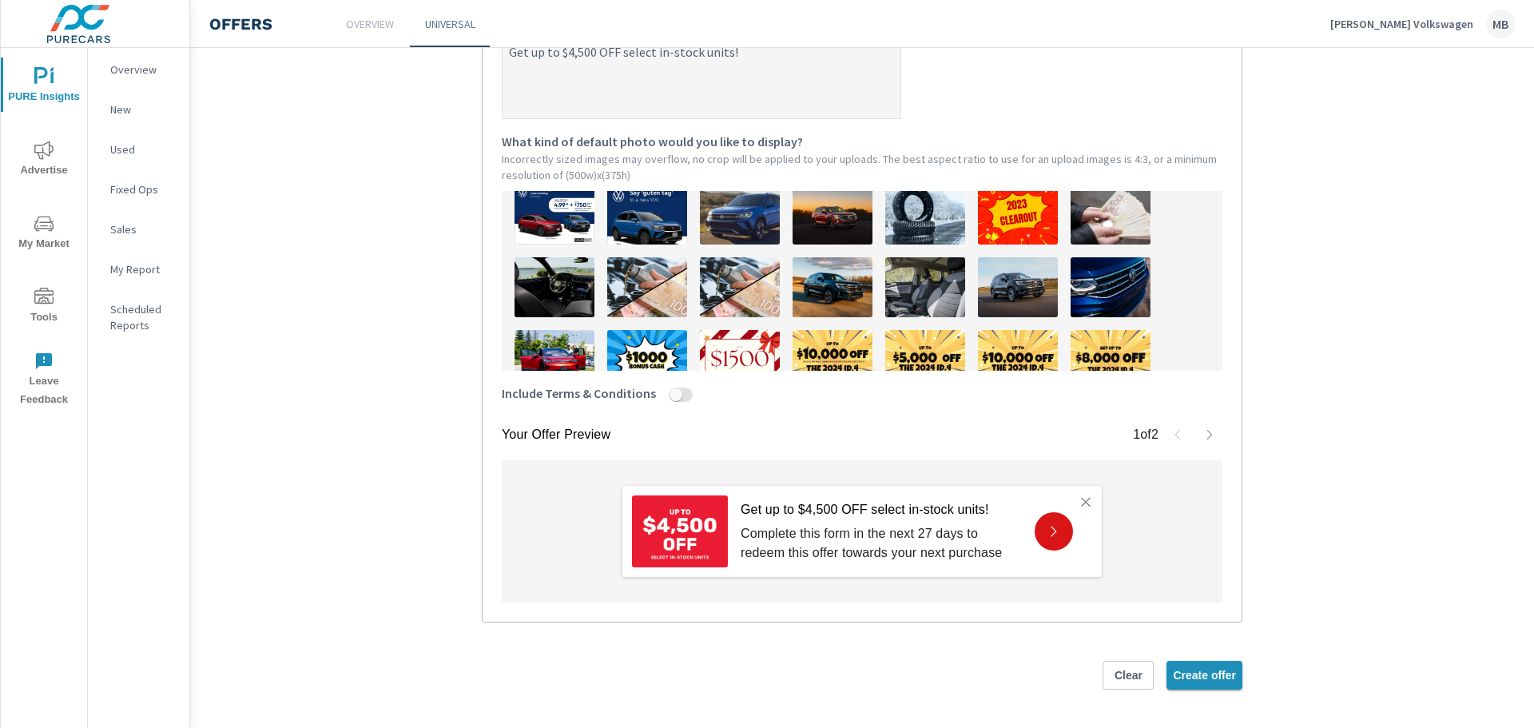
click at [1225, 677] on span "Create offer" at bounding box center [1204, 675] width 63 height 14
type textarea "x"
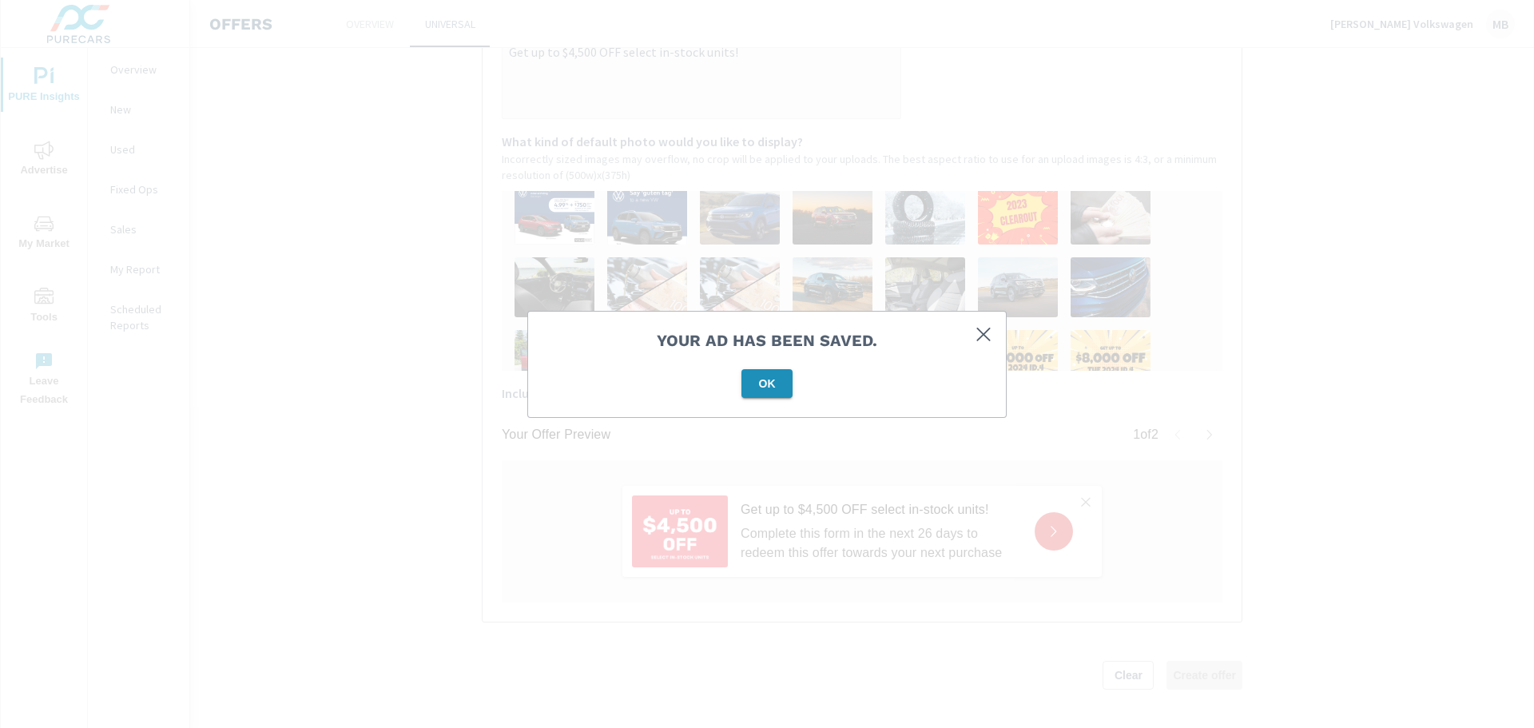
click at [774, 387] on span "OK" at bounding box center [767, 383] width 38 height 14
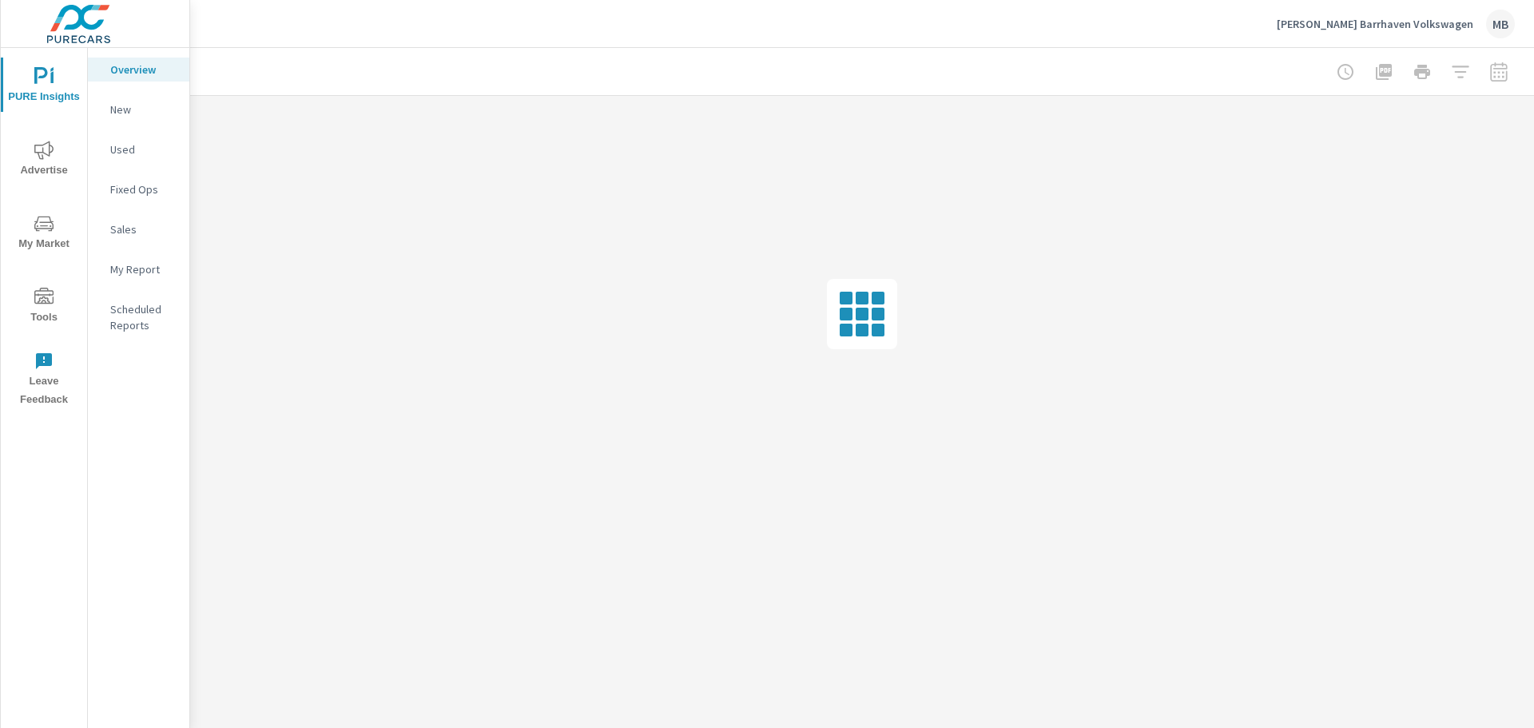
click at [38, 295] on icon "nav menu" at bounding box center [43, 296] width 19 height 16
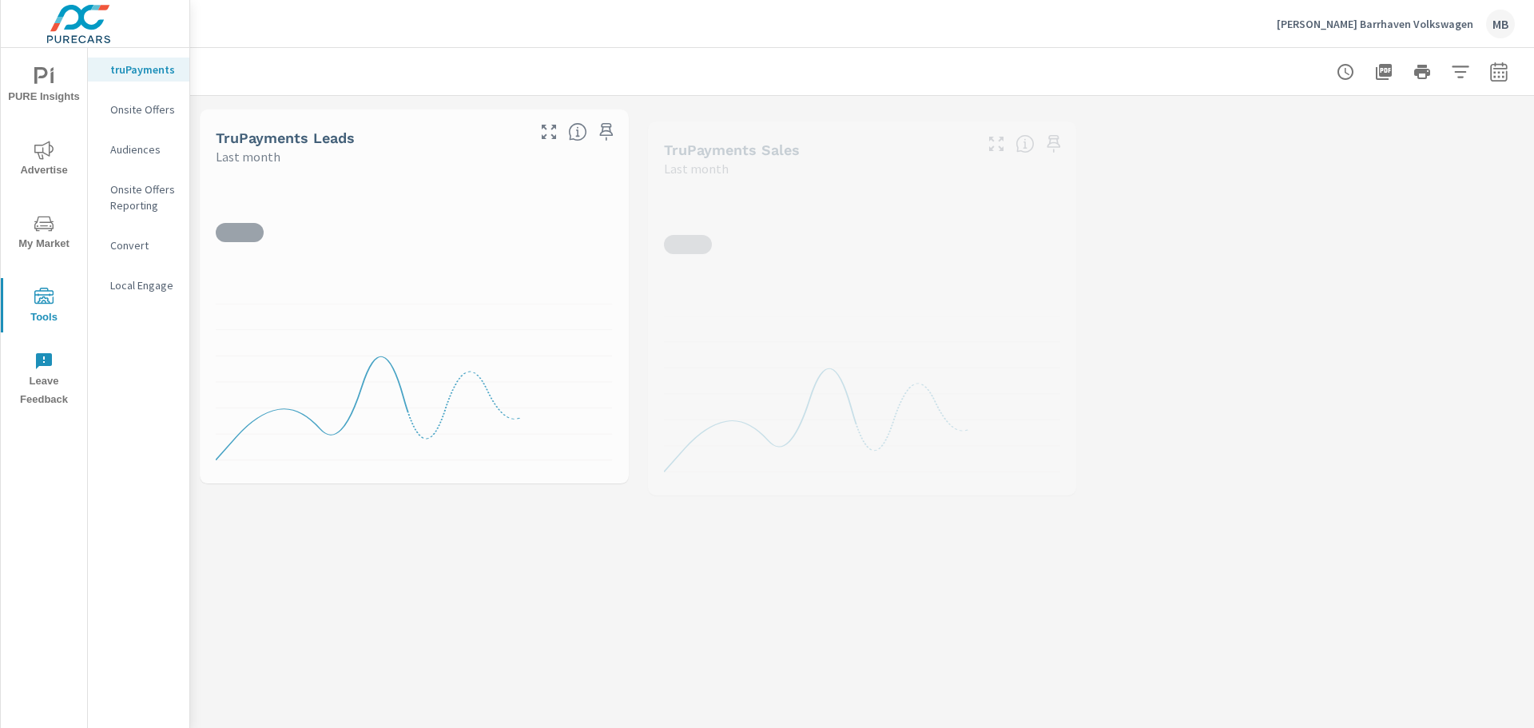
click at [144, 107] on p "Onsite Offers" at bounding box center [143, 109] width 66 height 16
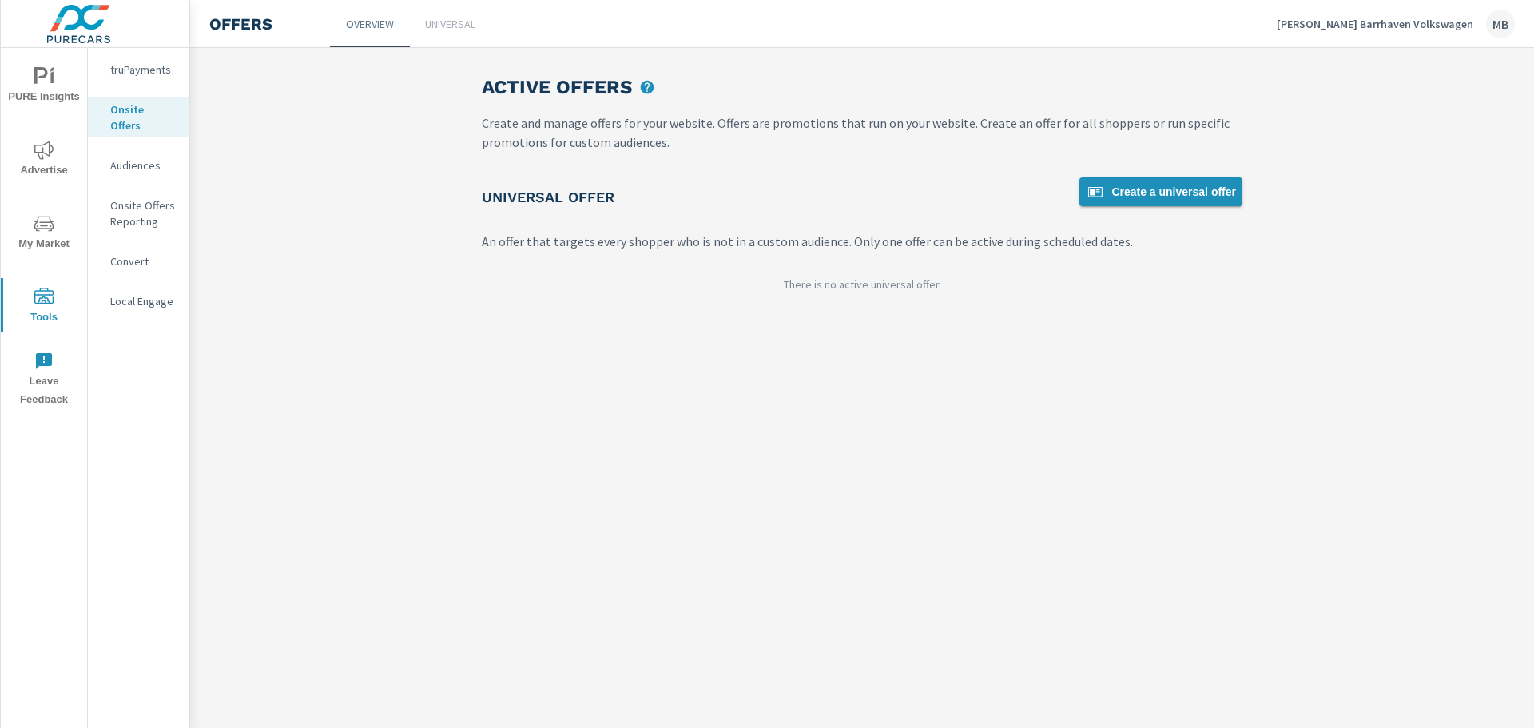
click at [1167, 185] on span "Create a universal offer" at bounding box center [1161, 191] width 150 height 19
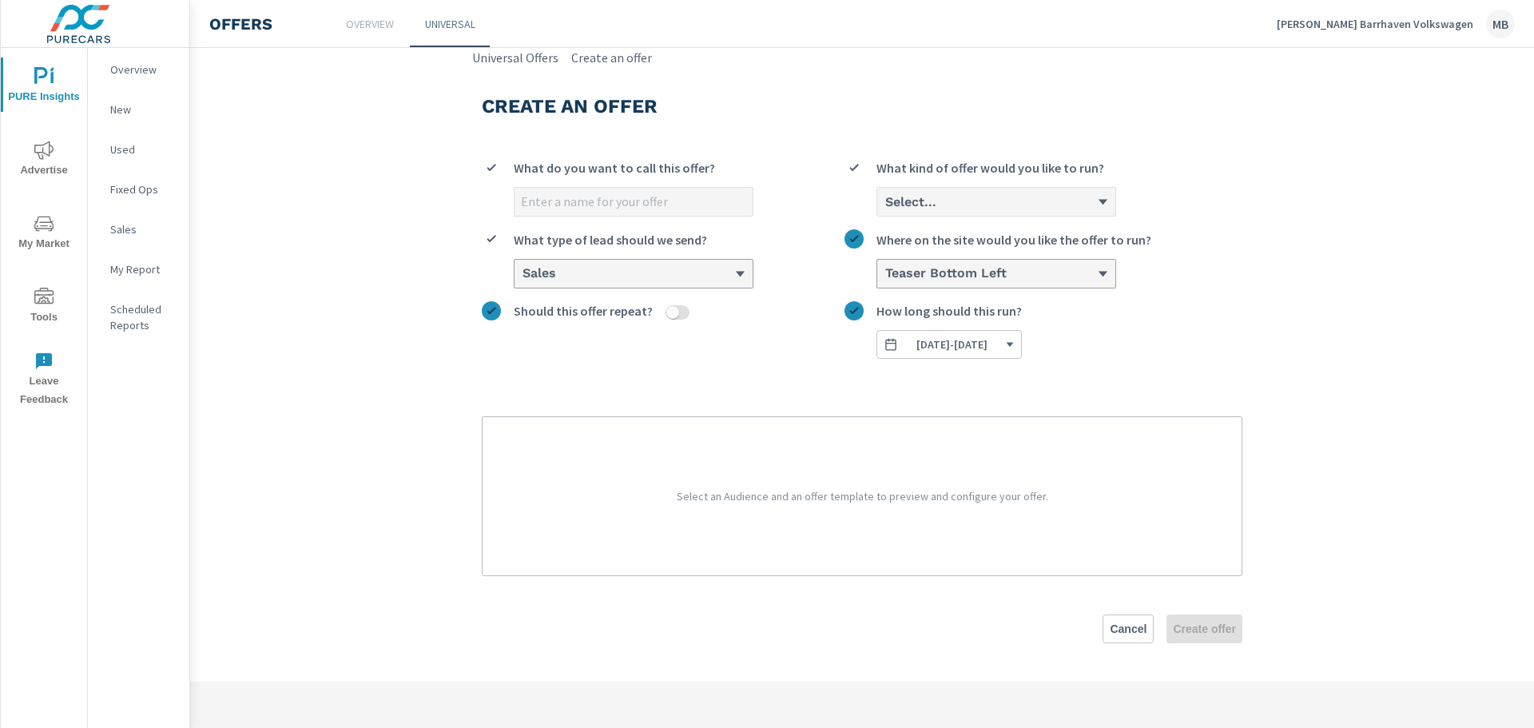
click at [616, 201] on input "What do you want to call this offer?" at bounding box center [634, 202] width 238 height 28
type input "September"
click at [1004, 206] on div "Select..." at bounding box center [990, 201] width 213 height 15
click at [885, 206] on input "Select... What kind of offer would you like to run?" at bounding box center [885, 202] width 2 height 14
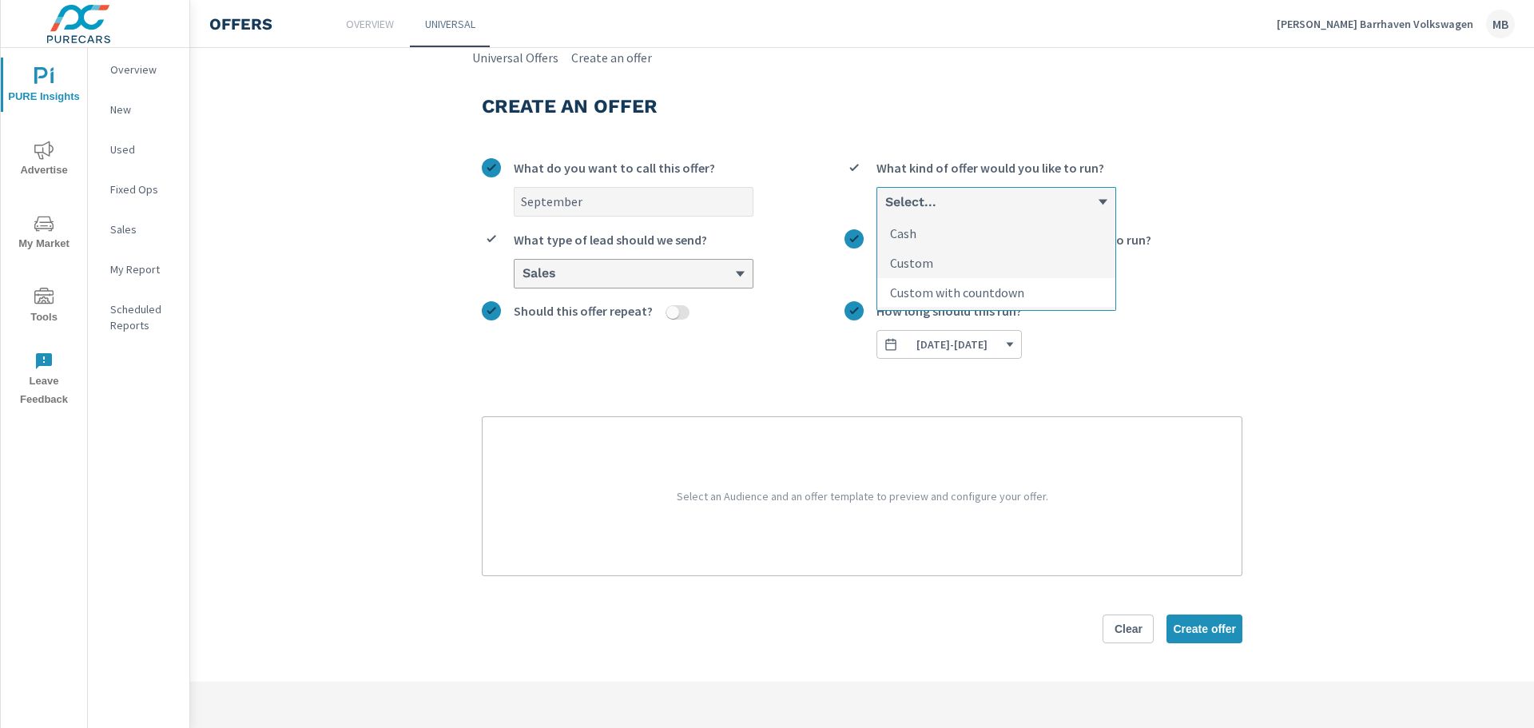
click at [976, 292] on p "Custom with countdown" at bounding box center [957, 292] width 134 height 19
click at [885, 209] on input "option Custom with countdown focused, 3 of 3. 3 results available. Use Up and D…" at bounding box center [885, 202] width 2 height 14
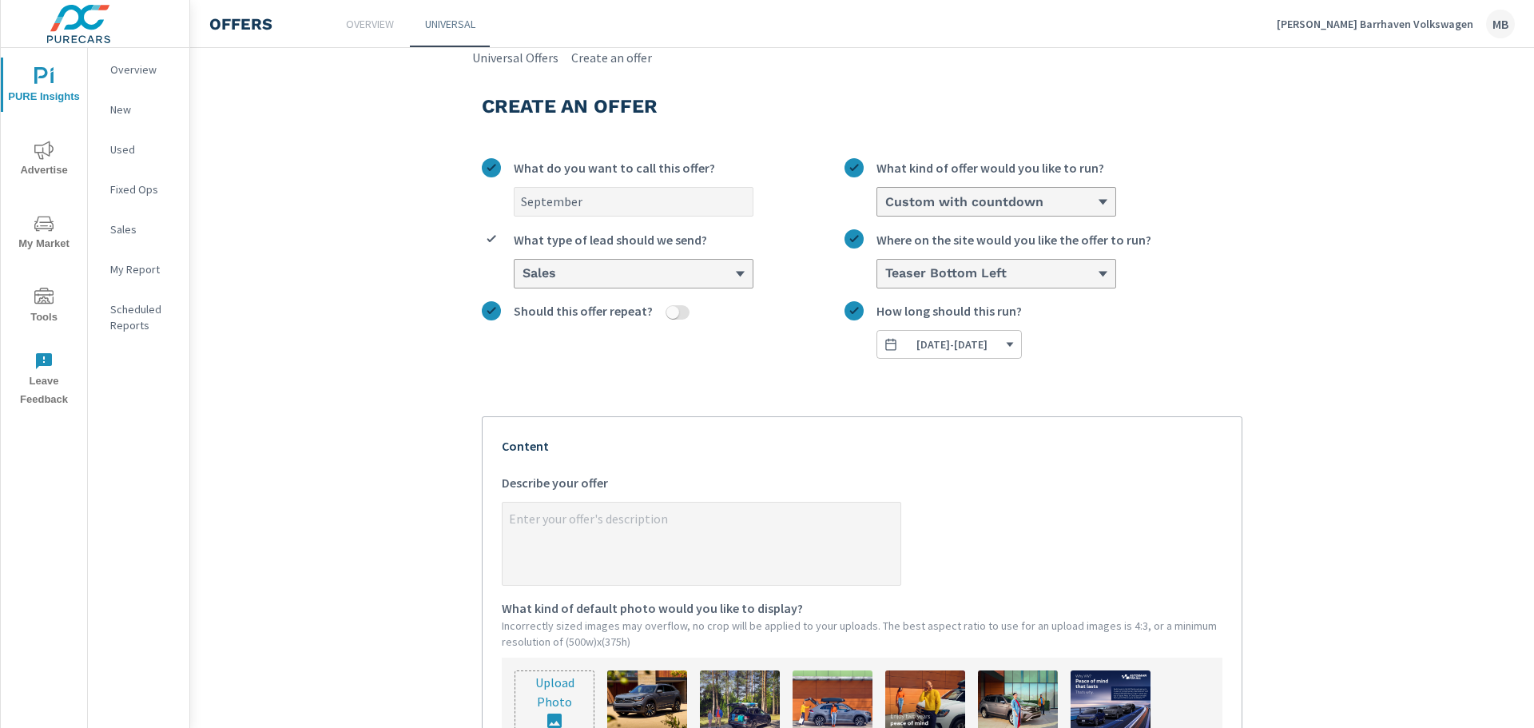
type textarea "x"
click at [575, 531] on textarea "x Describe your offer" at bounding box center [702, 545] width 398 height 80
paste textarea "Get up to $4,000 OFF select in-stock units!"
type textarea "Get up to $4,000 OFF select in-stock units!"
type textarea "x"
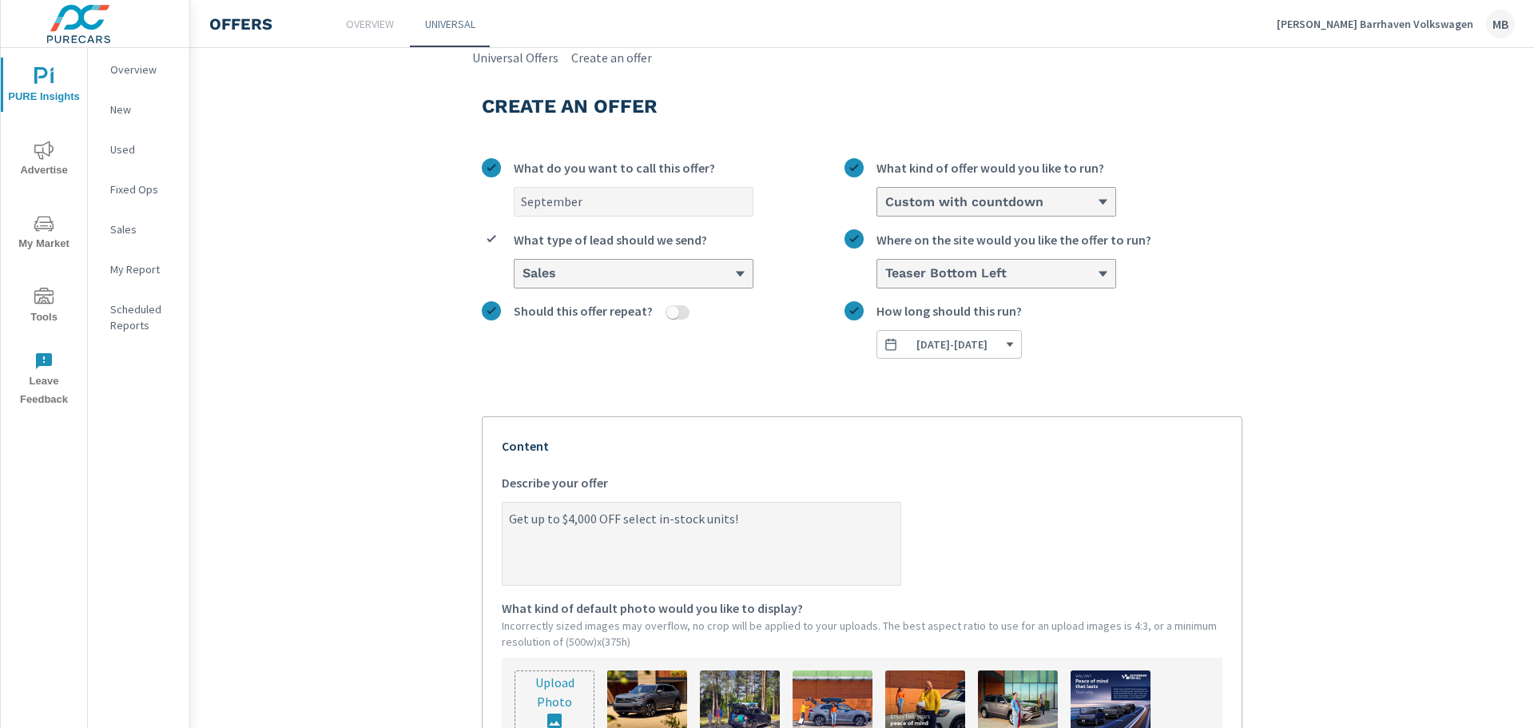
click at [578, 525] on textarea "Get up to $4,000 OFF select in-stock units!" at bounding box center [702, 545] width 398 height 80
type textarea "Get up to $4,00 OFF select in-stock units!"
type textarea "x"
type textarea "Get up to $4,500 OFF select in-stock units!"
type textarea "x"
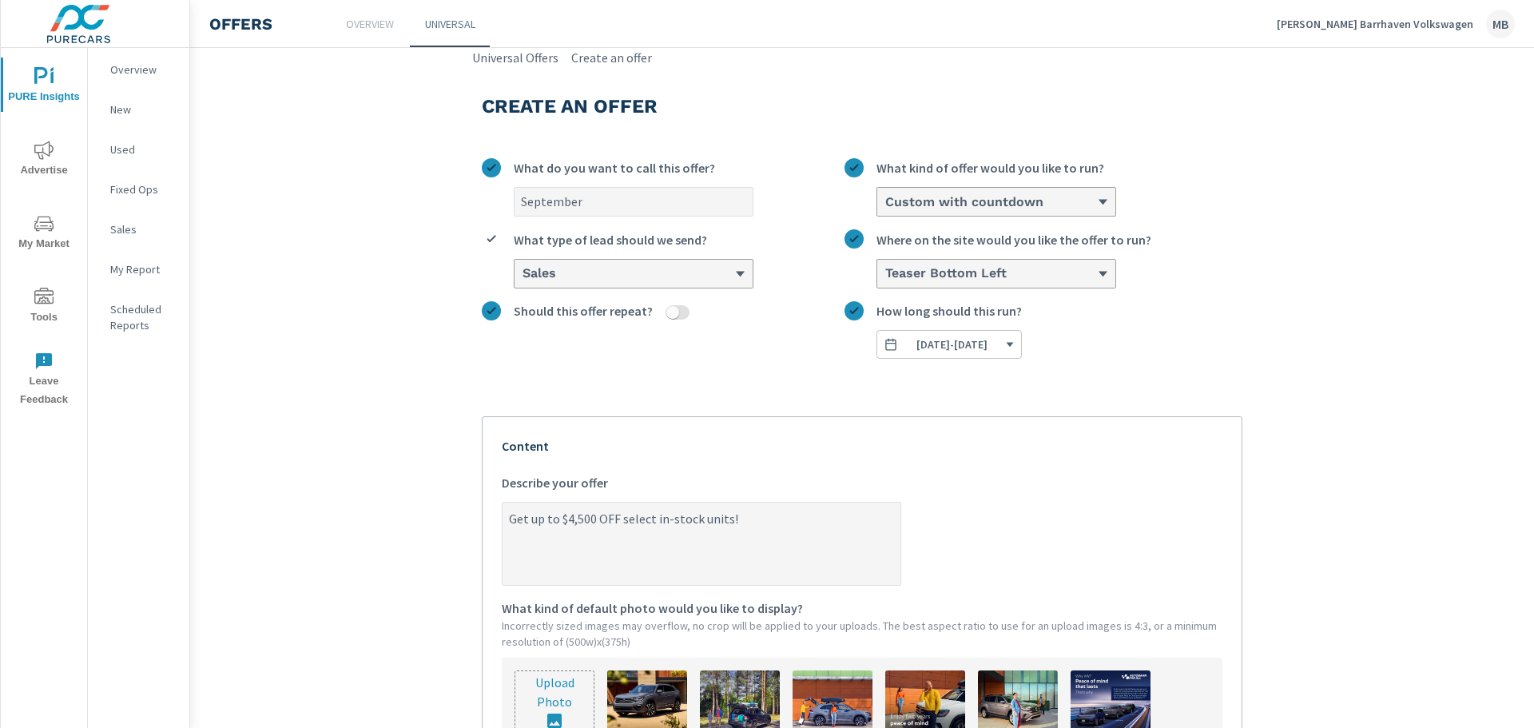
scroll to position [240, 0]
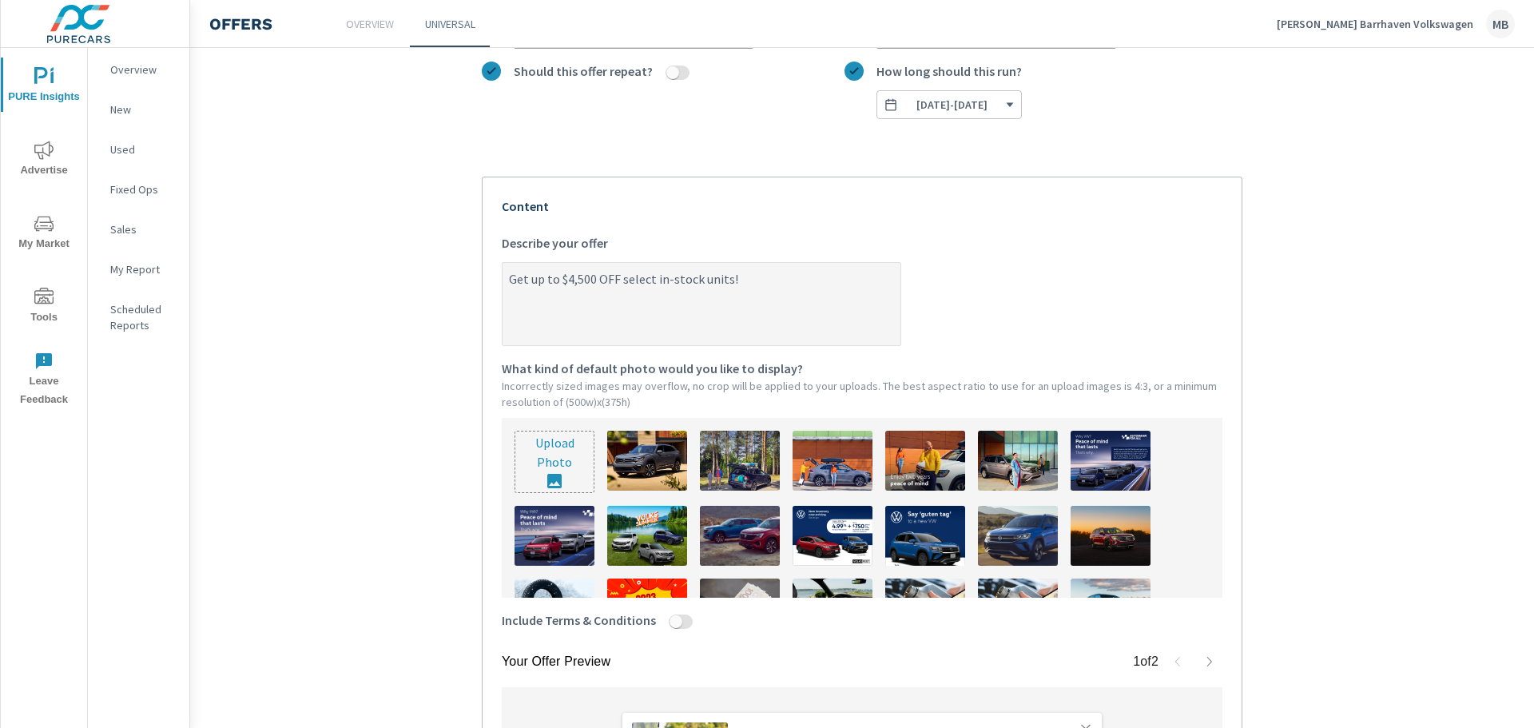
type textarea "Get up to $4,500 OFF select in-stock units!"
type textarea "x"
click at [578, 447] on input "file" at bounding box center [554, 461] width 78 height 61
type input "C:\fakepath\Onsite Offer (Exact size) (10).png"
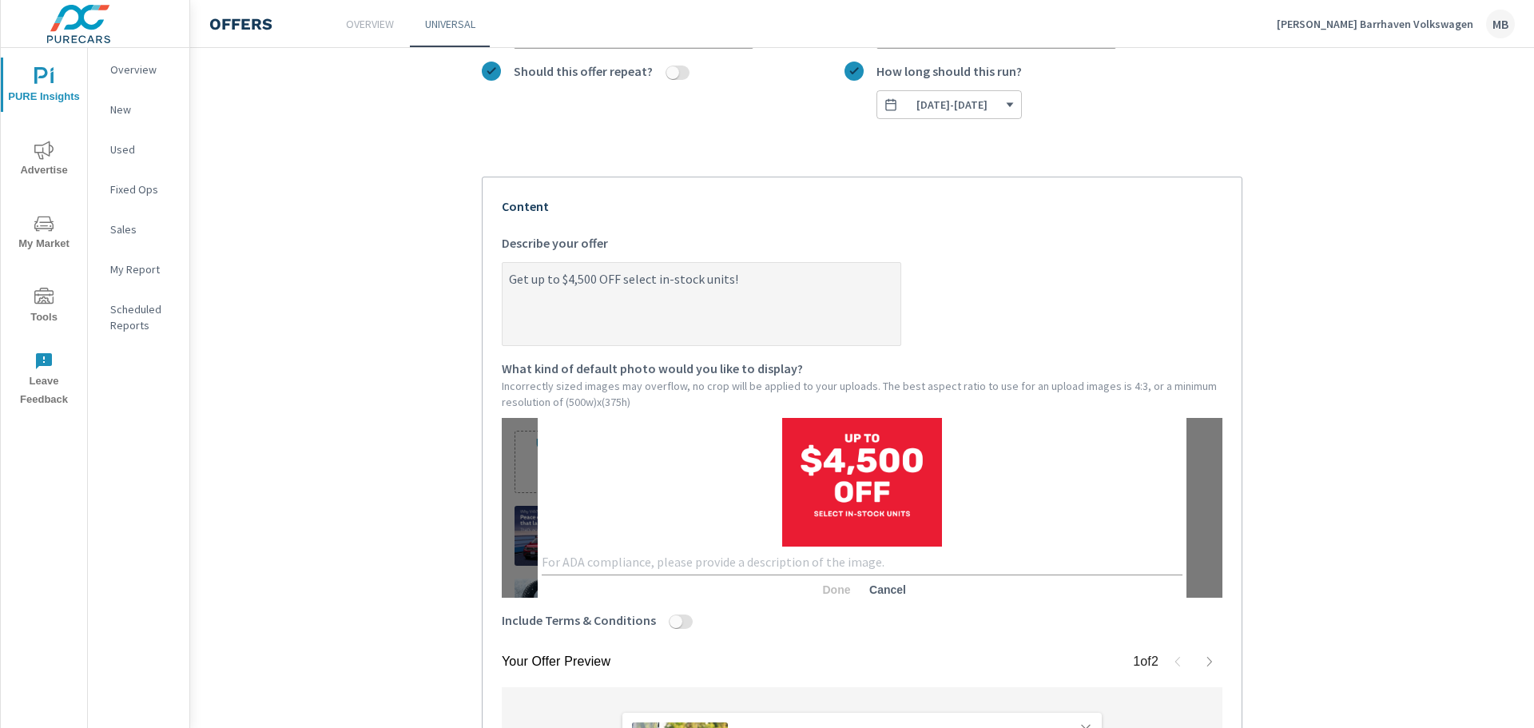
click at [646, 566] on textarea at bounding box center [862, 562] width 641 height 15
type textarea "$4500 off"
click at [820, 587] on span "Done" at bounding box center [836, 589] width 38 height 14
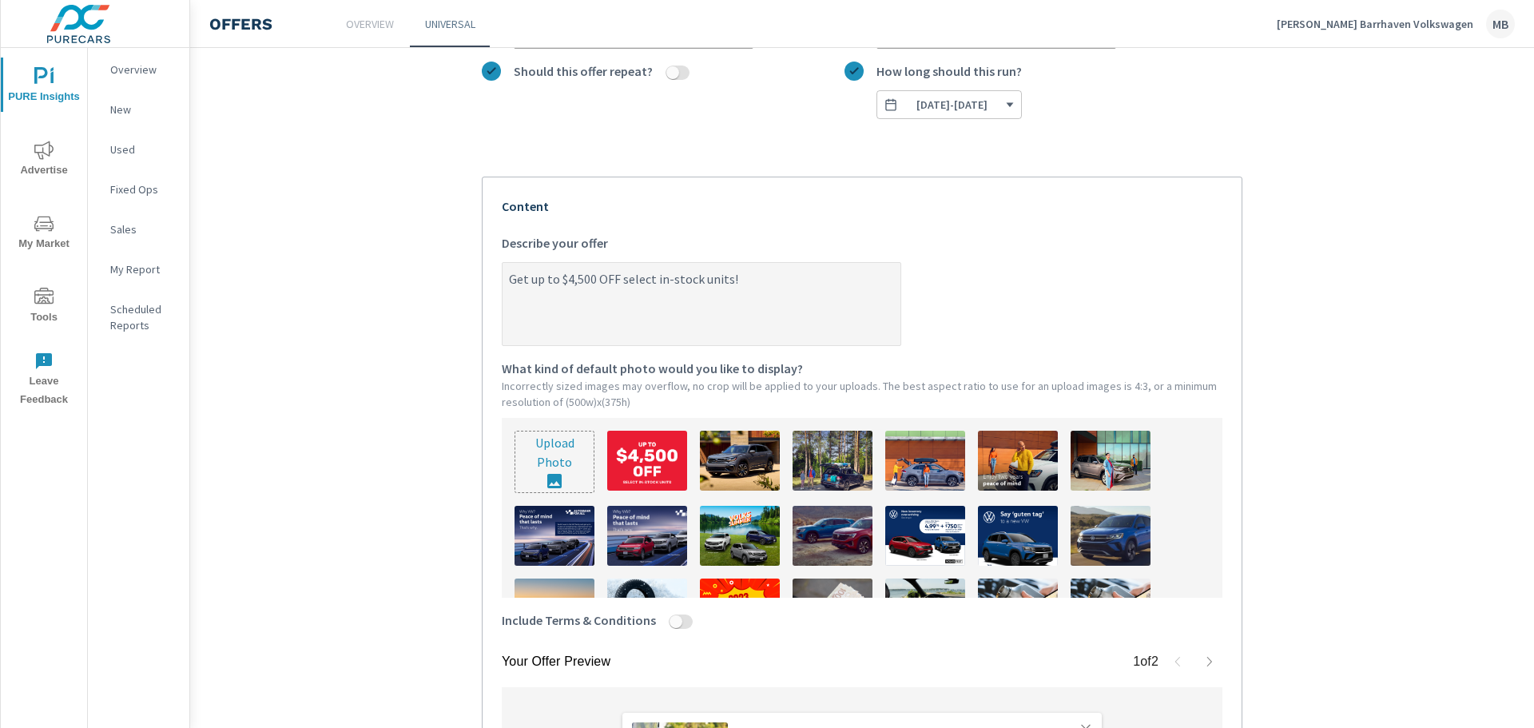
scroll to position [470, 0]
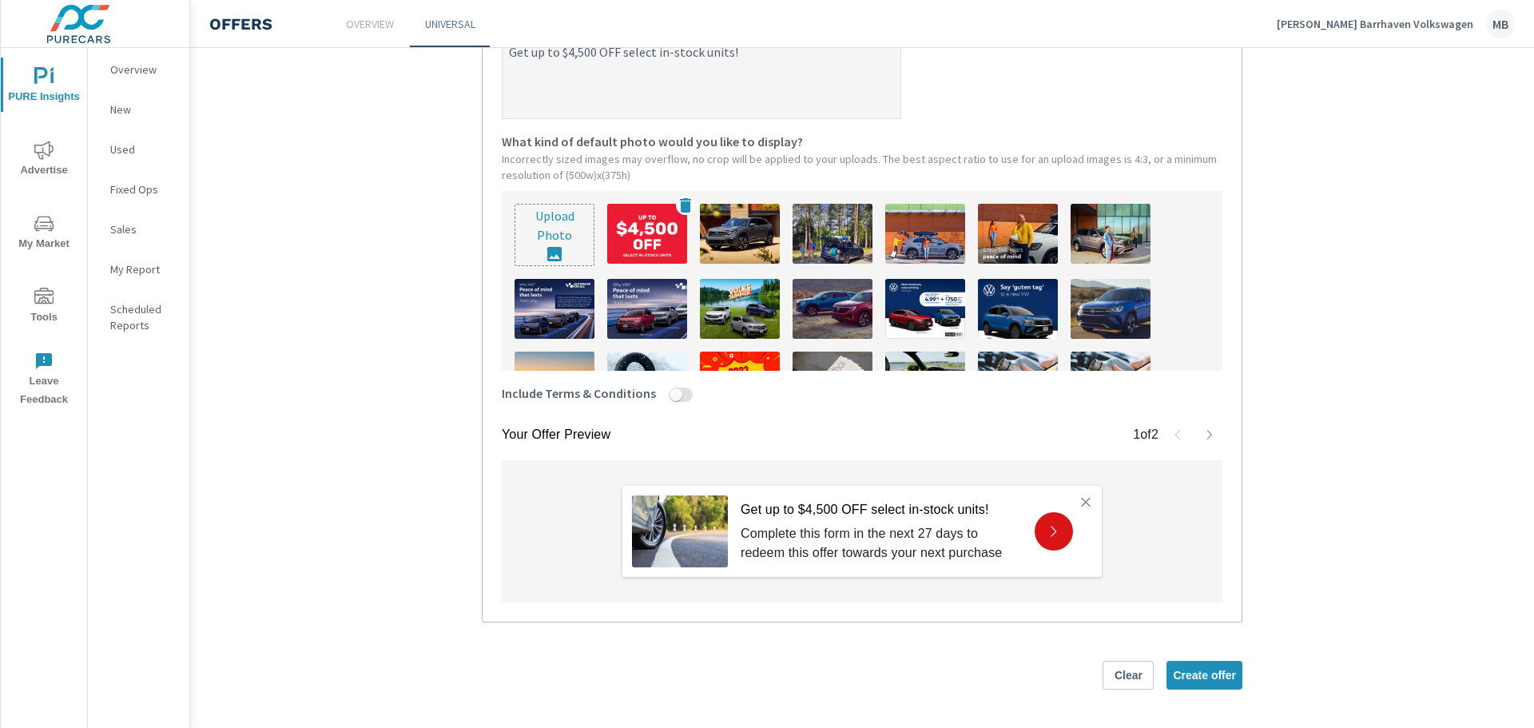
click at [656, 249] on img at bounding box center [647, 234] width 80 height 60
click at [1197, 678] on span "Create offer" at bounding box center [1204, 675] width 63 height 14
type textarea "x"
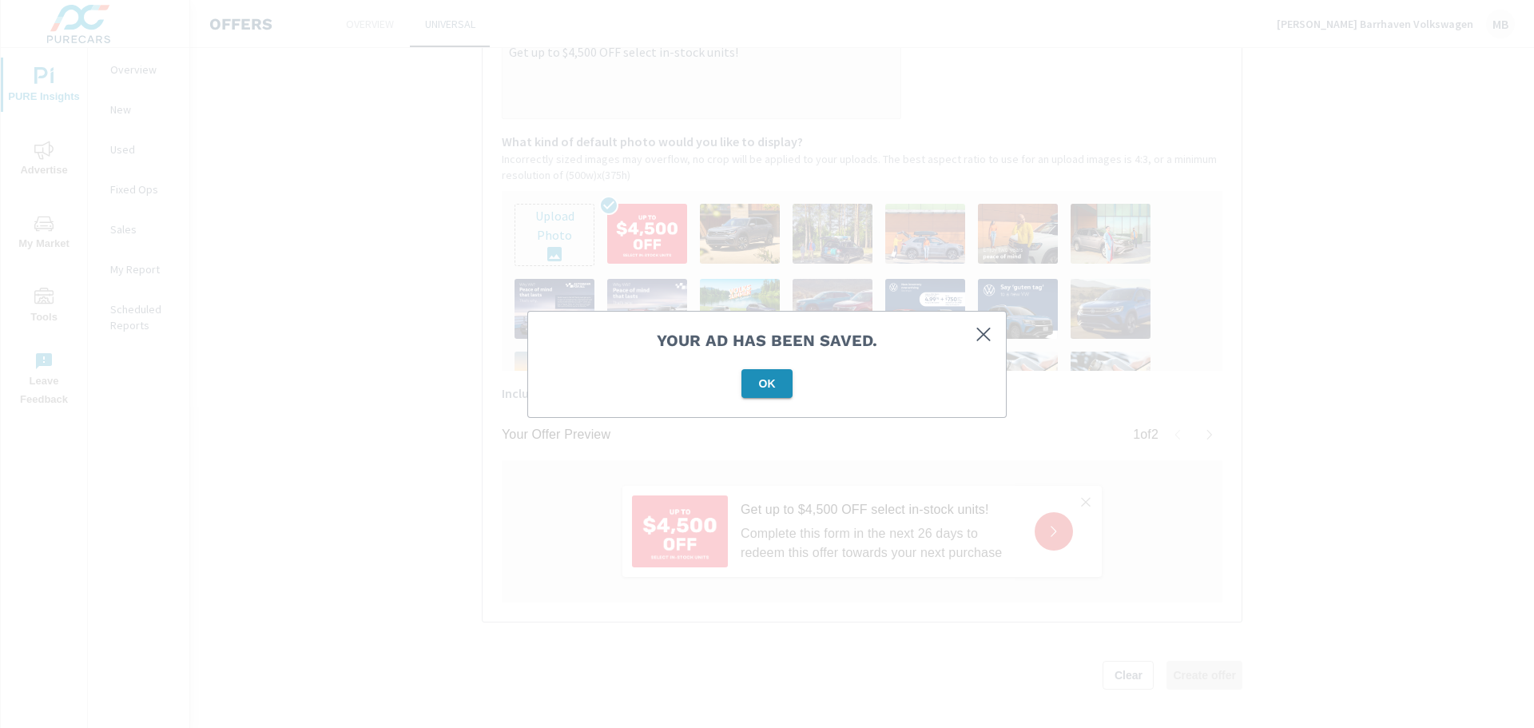
click at [772, 388] on span "OK" at bounding box center [767, 383] width 38 height 14
